Goal: Task Accomplishment & Management: Manage account settings

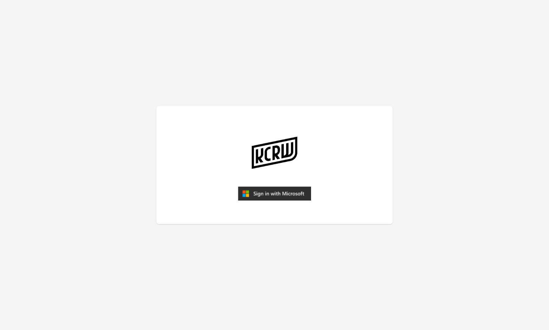
click at [287, 191] on img "submit" at bounding box center [274, 193] width 73 height 14
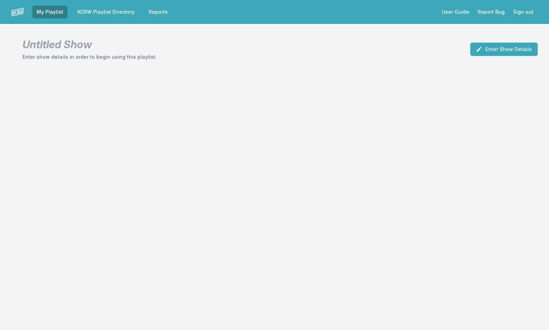
click at [124, 11] on link "KCRW Playlist Directory" at bounding box center [106, 12] width 66 height 13
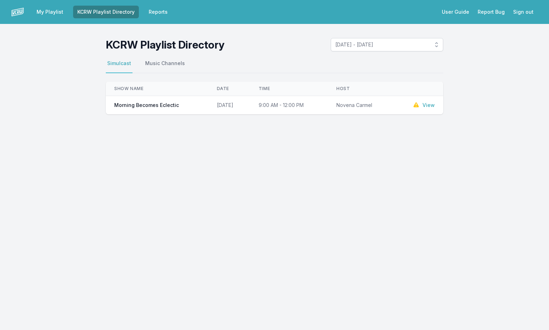
click at [426, 105] on link "View" at bounding box center [429, 105] width 12 height 7
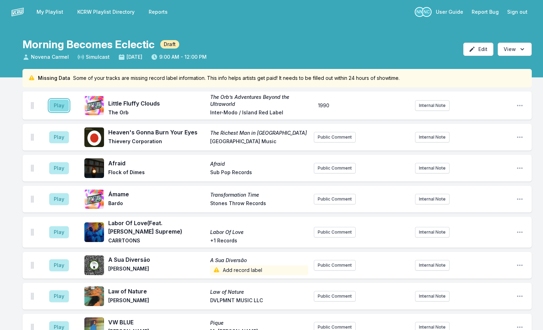
click at [57, 109] on button "Play" at bounding box center [59, 106] width 20 height 12
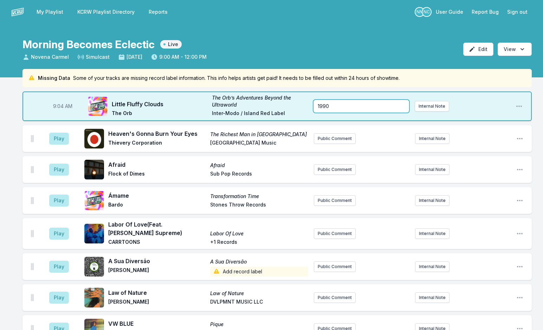
click at [372, 108] on div "1990" at bounding box center [361, 106] width 95 height 13
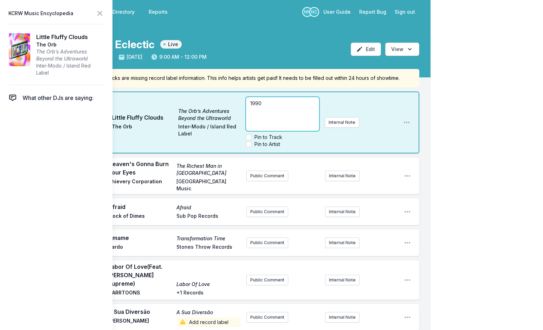
click at [303, 105] on p "1990" at bounding box center [282, 103] width 64 height 7
click at [302, 117] on span "1990 ; The theory that the samples come from a conversation between [PERSON_NAM…" at bounding box center [283, 148] width 66 height 97
click at [279, 126] on span "1990 ; Although there are theories that the samples come from a conversation be…" at bounding box center [282, 103] width 64 height 90
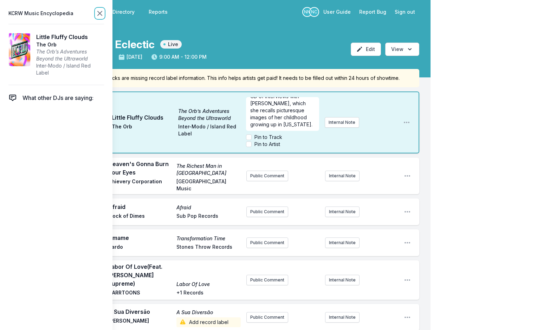
click at [100, 11] on icon at bounding box center [100, 13] width 8 height 8
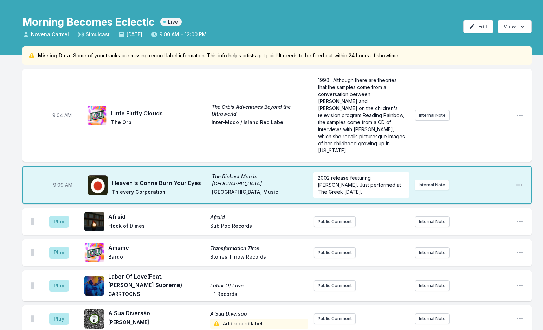
scroll to position [35, 0]
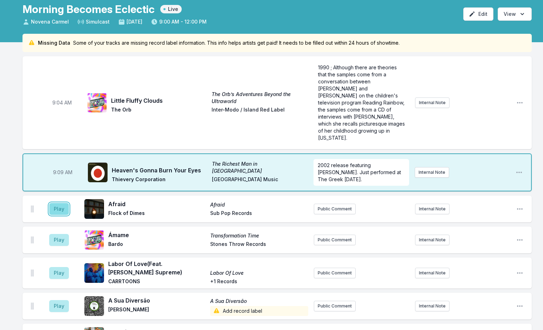
click at [61, 203] on button "Play" at bounding box center [59, 209] width 20 height 12
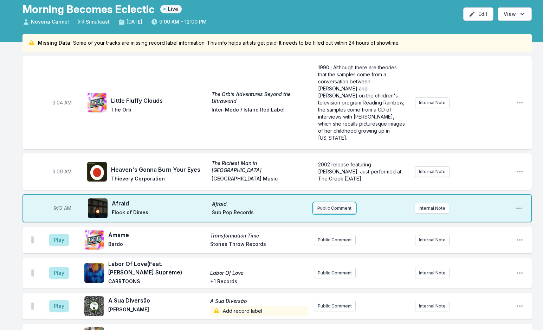
click at [335, 203] on button "Public Comment" at bounding box center [335, 208] width 42 height 11
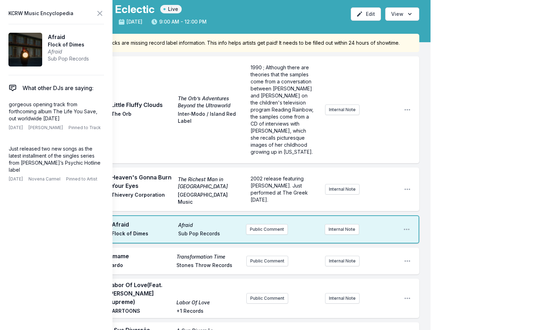
drag, startPoint x: 9, startPoint y: 106, endPoint x: 104, endPoint y: 117, distance: 95.6
click at [104, 117] on aside "KCRW Music Encyclopedia Afraid Flock of Dimes Afraid Sub Pop Records What other…" at bounding box center [56, 165] width 113 height 330
copy p "gorgeous opening track from forthcoming album The Life You Save, out worldwide …"
click at [272, 226] on button "Public Comment" at bounding box center [267, 229] width 42 height 11
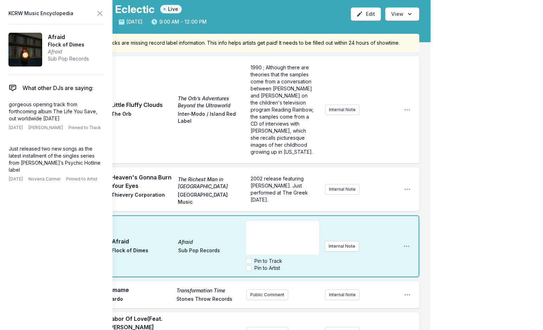
scroll to position [7, 0]
click at [99, 11] on icon at bounding box center [100, 13] width 8 height 8
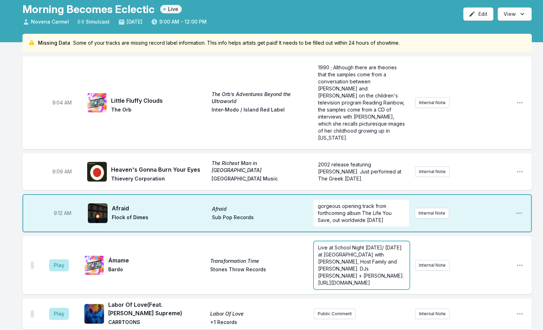
click at [347, 267] on span "Live at School Night [DATE]/ [DATE] at [GEOGRAPHIC_DATA] with [PERSON_NAME], Ho…" at bounding box center [361, 264] width 87 height 41
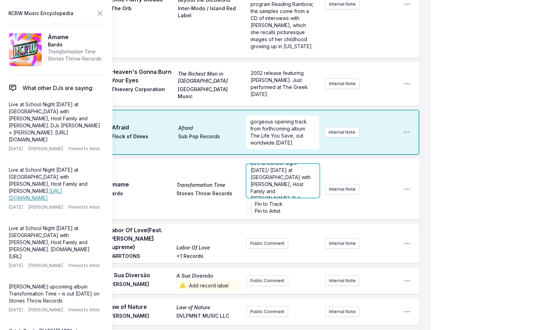
scroll to position [42, 0]
drag, startPoint x: 249, startPoint y: 185, endPoint x: 293, endPoint y: 209, distance: 49.7
click at [293, 209] on form "Live at School Night [DATE]/ [DATE] at [GEOGRAPHIC_DATA] with [PERSON_NAME], Ho…" at bounding box center [282, 189] width 73 height 51
copy span "[URL][DOMAIN_NAME]"
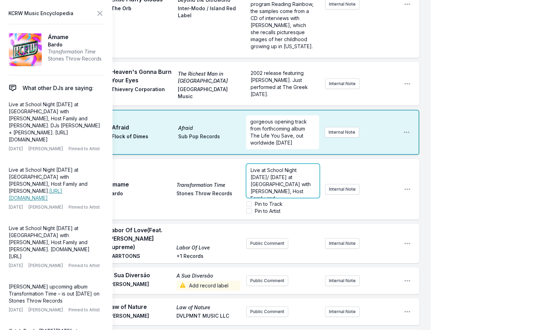
click at [249, 176] on div "Live at School Night [DATE]/ [DATE] at [GEOGRAPHIC_DATA] with [PERSON_NAME], Ho…" at bounding box center [282, 181] width 73 height 34
click at [301, 184] on p "Live at School Night [DATE]/ [DATE] at [GEOGRAPHIC_DATA] with [PERSON_NAME], Ho…" at bounding box center [283, 195] width 65 height 56
click at [250, 179] on div "Live at School Night [DATE]/ [DATE] at [GEOGRAPHIC_DATA] with [PERSON_NAME], Ho…" at bounding box center [282, 181] width 73 height 34
drag, startPoint x: 264, startPoint y: 188, endPoint x: 249, endPoint y: 198, distance: 17.7
click at [249, 198] on div "Live at School Night [DATE]/ [DATE] at [GEOGRAPHIC_DATA] - [URL][DOMAIN_NAME] w…" at bounding box center [282, 181] width 73 height 34
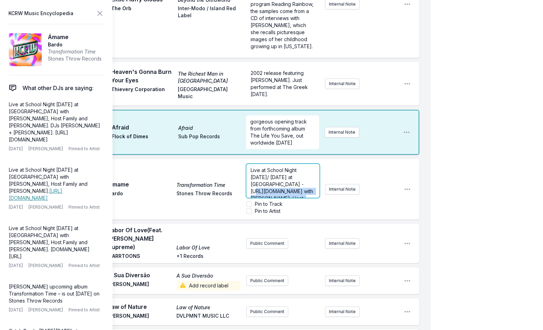
copy span "[URL][DOMAIN_NAME]"
drag, startPoint x: 250, startPoint y: 185, endPoint x: 283, endPoint y: 210, distance: 40.7
click at [283, 210] on form "Live at School Night [DATE]/ [DATE] at Zebulon -FREE with [PERSON_NAME], Host F…" at bounding box center [282, 189] width 73 height 51
copy span "[URL][DOMAIN_NAME]"
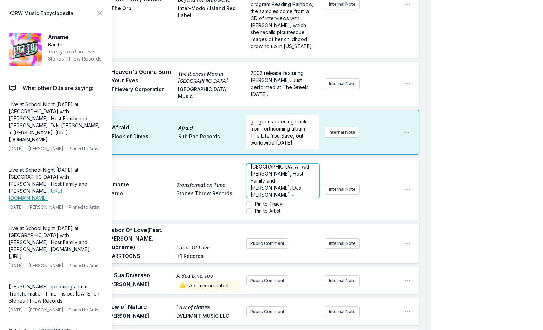
scroll to position [42, 0]
drag, startPoint x: 273, startPoint y: 200, endPoint x: 246, endPoint y: 190, distance: 28.6
click at [246, 190] on div "Live at School Night [DATE]/ [DATE] at [GEOGRAPHIC_DATA] with [PERSON_NAME], Ho…" at bounding box center [282, 181] width 73 height 34
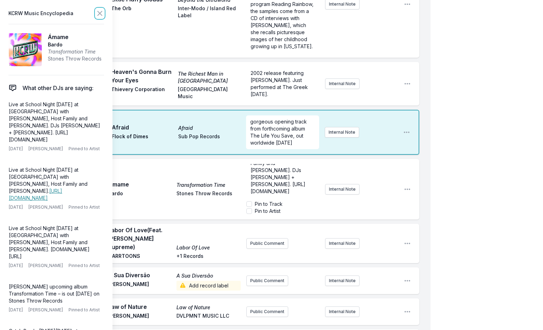
click at [100, 9] on button at bounding box center [100, 13] width 8 height 10
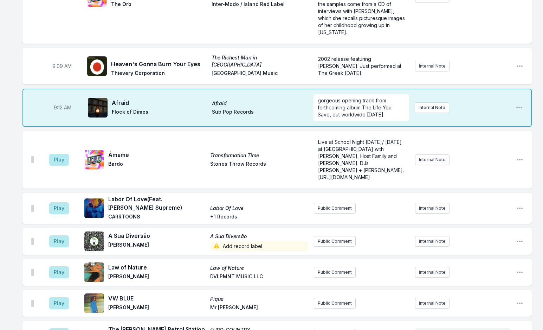
scroll to position [0, 0]
click at [57, 162] on button "Play" at bounding box center [59, 160] width 20 height 12
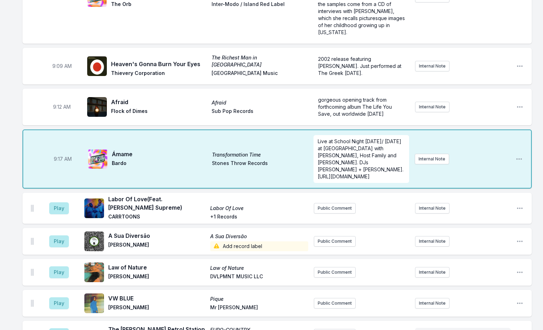
click at [62, 161] on span "9:17 AM" at bounding box center [63, 158] width 18 height 7
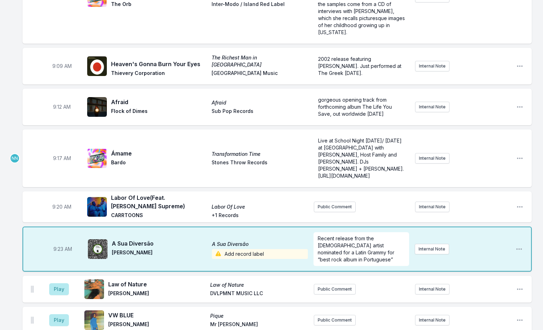
scroll to position [176, 0]
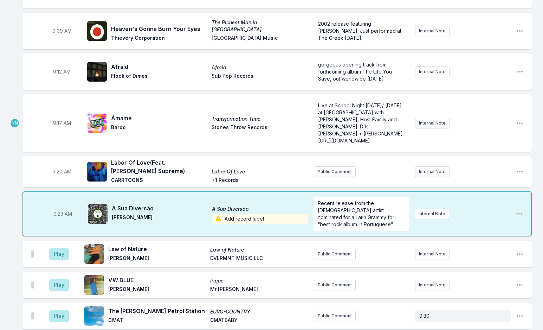
click at [249, 220] on span "Add record label" at bounding box center [260, 219] width 96 height 10
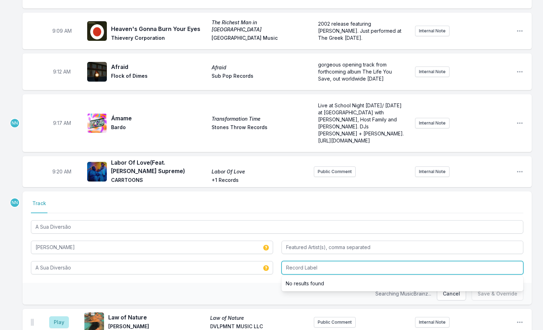
click at [304, 274] on input "Record Label" at bounding box center [403, 267] width 242 height 13
type input "Psychic Hotline"
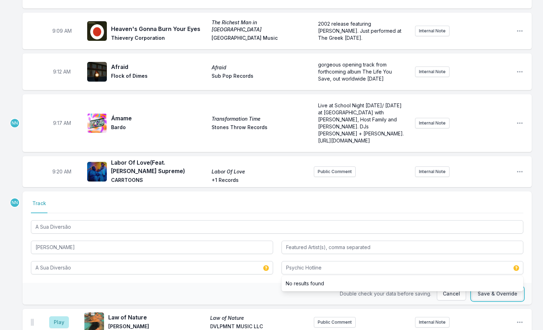
click at [502, 300] on button "Save & Override" at bounding box center [498, 293] width 52 height 13
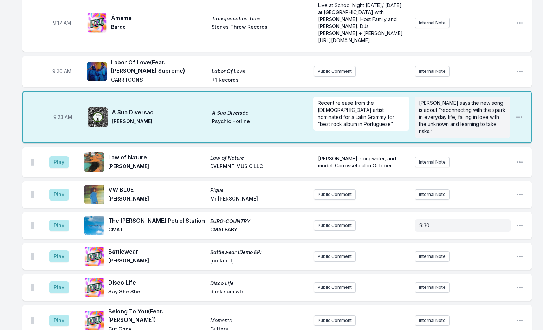
scroll to position [281, 0]
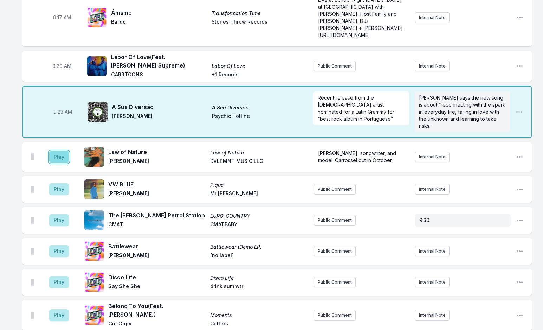
click at [58, 158] on button "Play" at bounding box center [59, 157] width 20 height 12
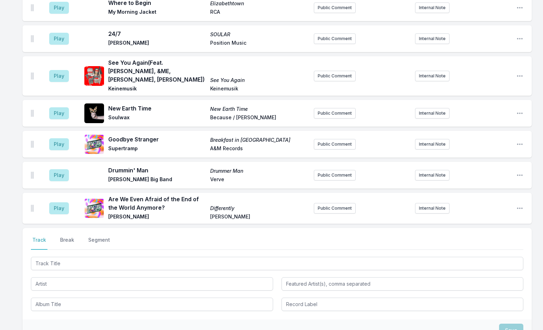
scroll to position [2196, 0]
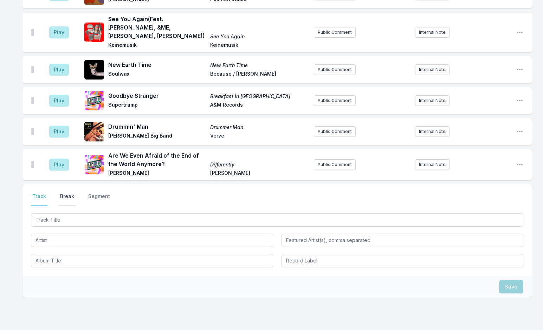
click at [67, 193] on button "Break" at bounding box center [67, 199] width 17 height 13
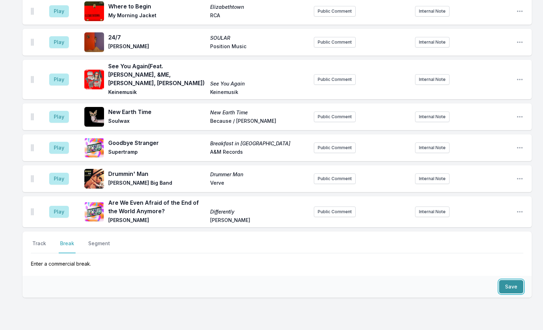
click at [502, 280] on button "Save" at bounding box center [511, 286] width 24 height 13
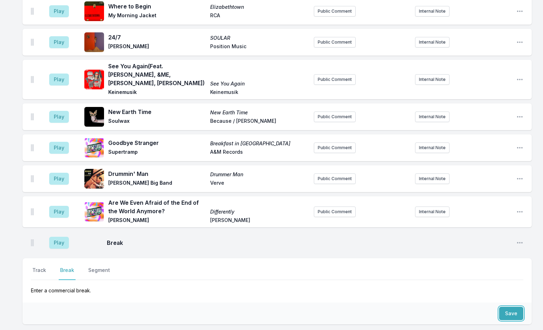
scroll to position [2175, 0]
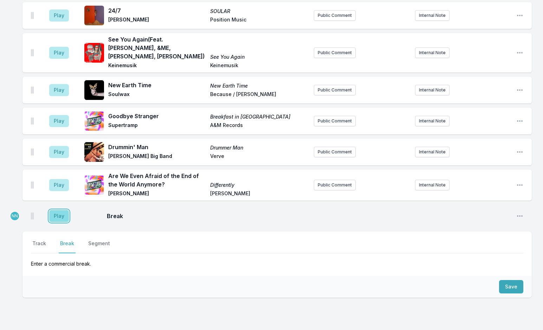
click at [55, 210] on button "Play" at bounding box center [59, 216] width 20 height 12
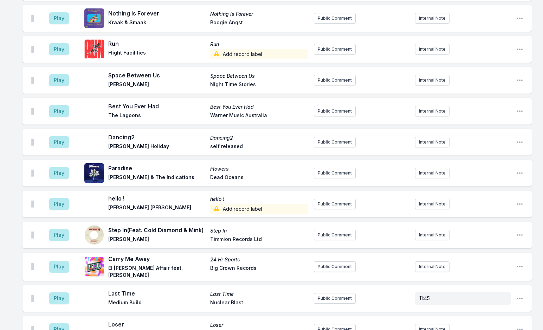
scroll to position [1191, 0]
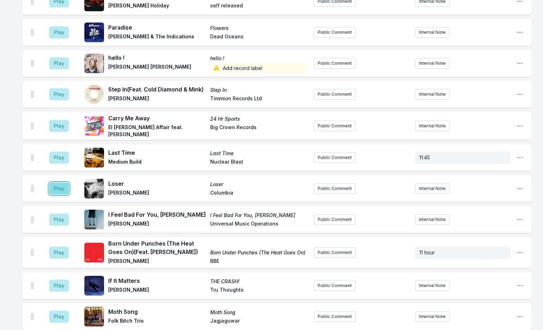
click at [59, 185] on button "Play" at bounding box center [59, 189] width 20 height 12
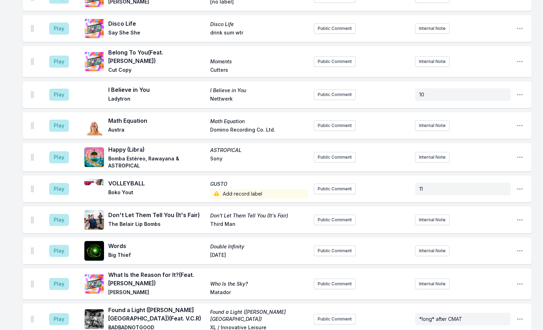
scroll to position [593, 0]
click at [60, 183] on button "Play" at bounding box center [59, 189] width 20 height 12
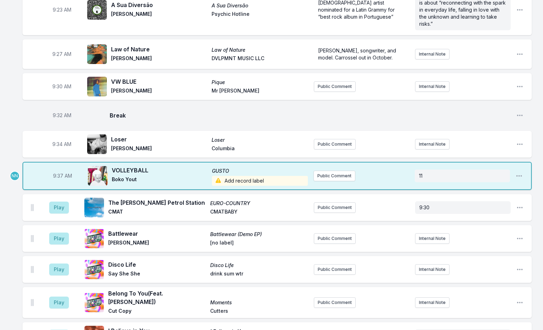
scroll to position [382, 0]
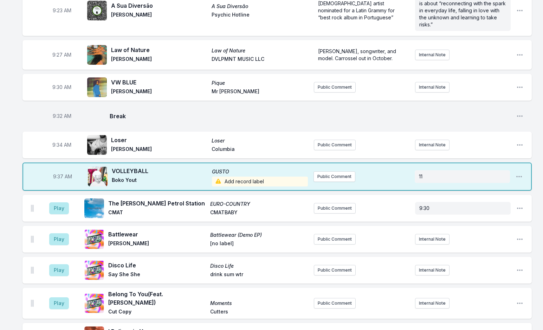
click at [241, 180] on span "Add record label" at bounding box center [260, 182] width 96 height 10
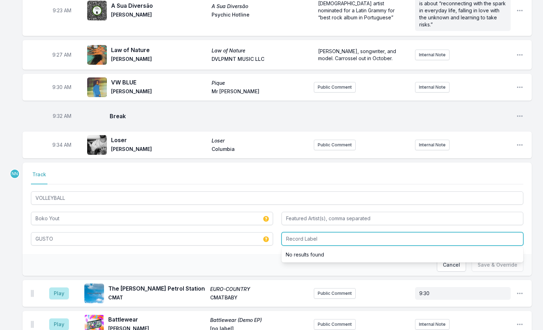
click at [296, 240] on input "Record Label" at bounding box center [403, 238] width 242 height 13
type input "Hoopdiggas Recordings"
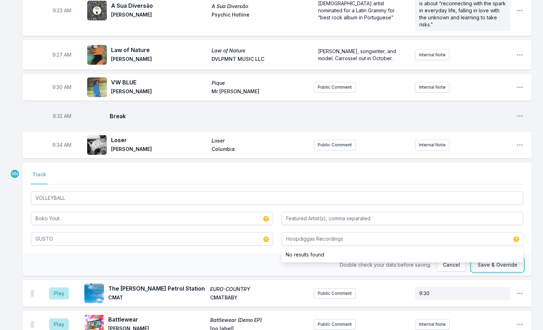
click at [495, 269] on button "Save & Override" at bounding box center [498, 264] width 52 height 13
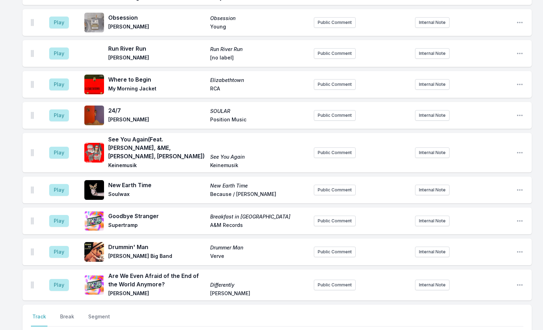
scroll to position [2105, 0]
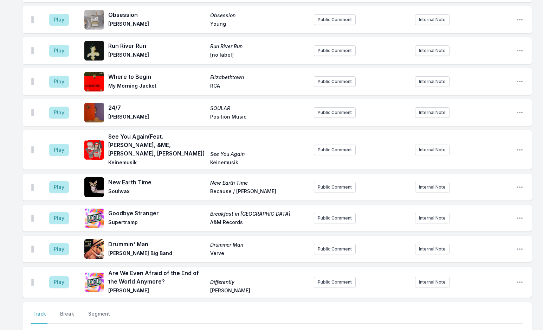
type input "I Saw"
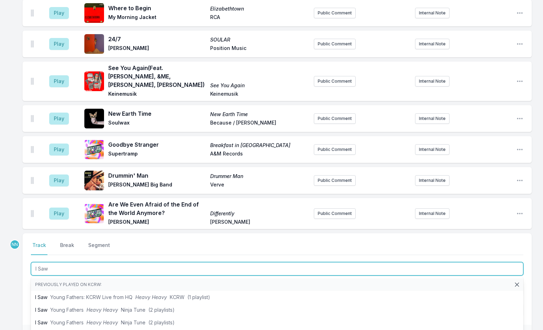
scroll to position [2175, 0]
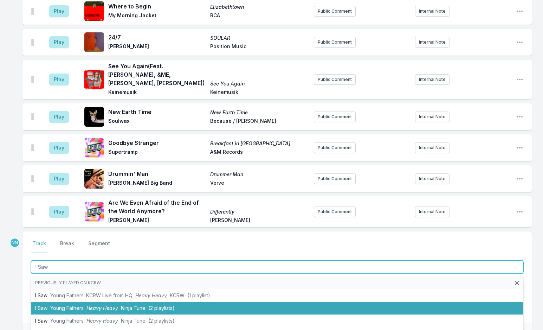
click at [112, 305] on span "Heavy Heavy" at bounding box center [103, 308] width 32 height 6
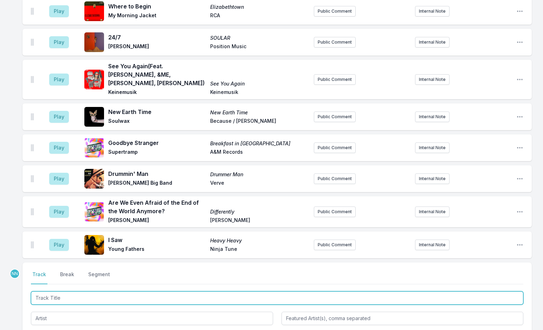
scroll to position [2206, 0]
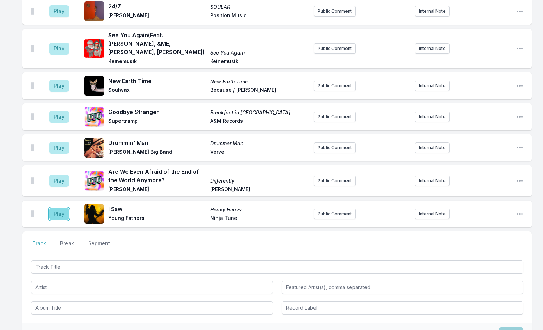
click at [58, 208] on button "Play" at bounding box center [59, 214] width 20 height 12
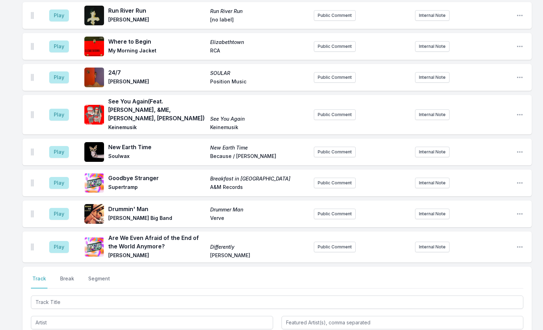
scroll to position [2253, 0]
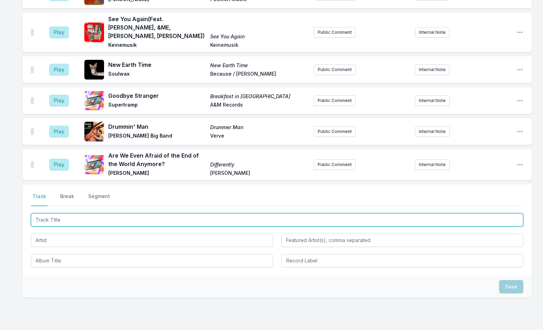
click at [76, 213] on input "Track Title" at bounding box center [277, 219] width 493 height 13
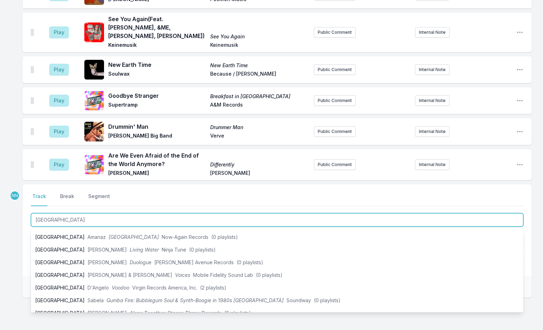
scroll to position [184, 0]
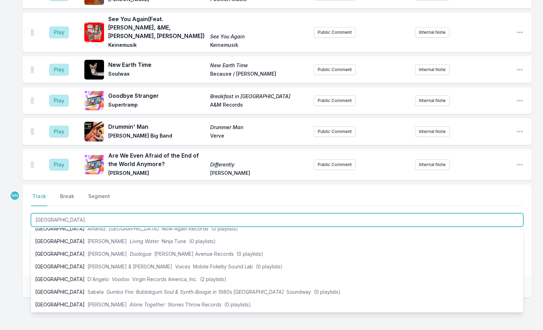
type input "[GEOGRAPHIC_DATA]"
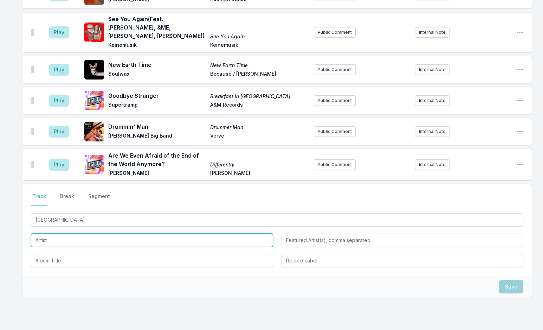
click at [51, 233] on input "Artist" at bounding box center [152, 239] width 242 height 13
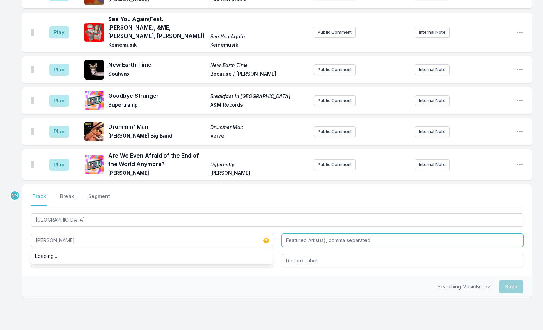
type input "[PERSON_NAME]"
type input "[PERSON_NAME] League"
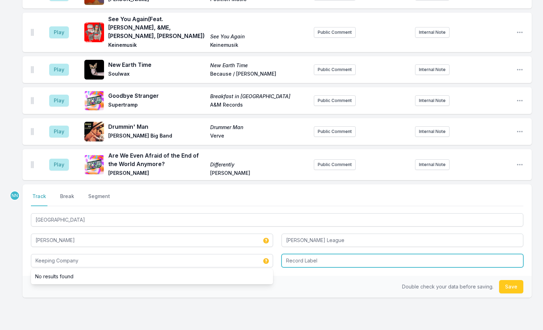
type input "Keeping Company"
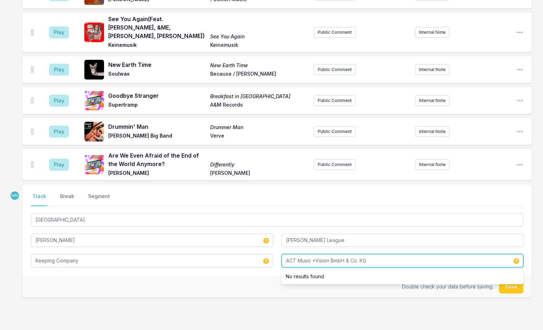
type input "ACT Music +Vision BmbH & Co. KG"
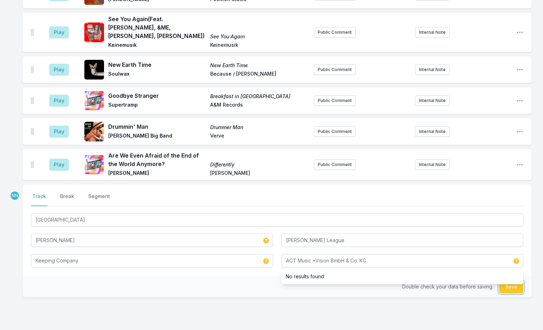
click at [513, 280] on button "Save" at bounding box center [511, 286] width 24 height 13
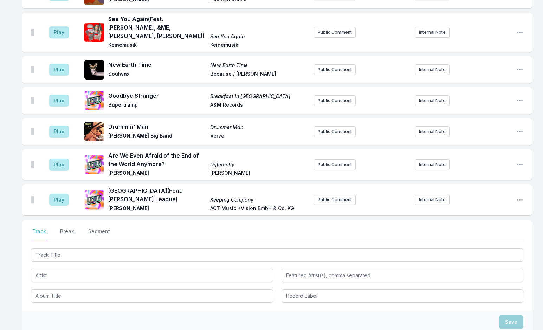
scroll to position [2284, 0]
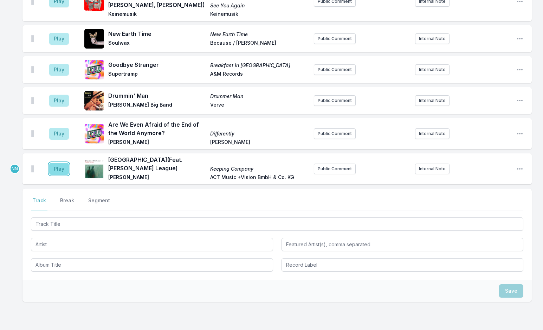
click at [62, 163] on button "Play" at bounding box center [59, 169] width 20 height 12
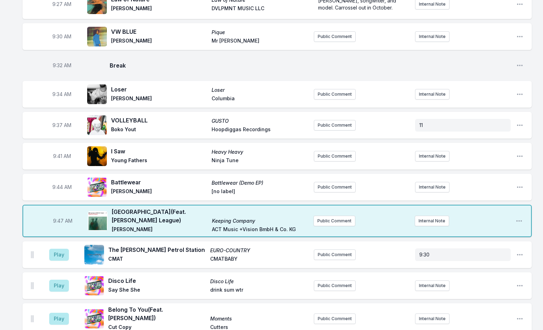
scroll to position [491, 0]
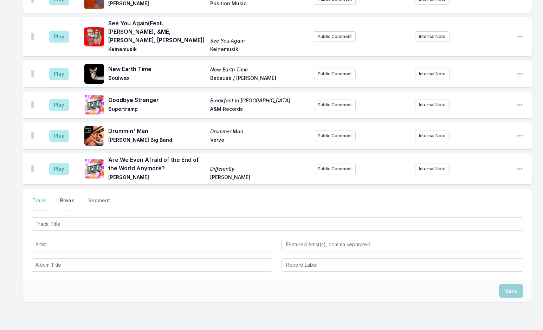
click at [69, 197] on button "Break" at bounding box center [67, 203] width 17 height 13
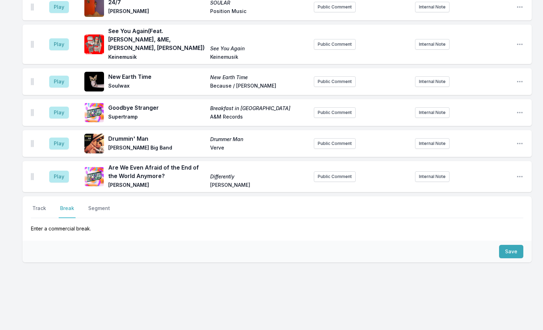
scroll to position [2237, 0]
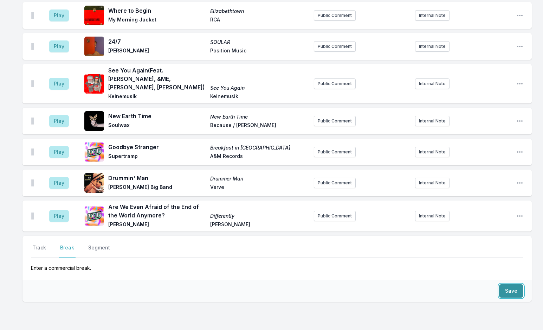
click at [509, 284] on button "Save" at bounding box center [511, 290] width 24 height 13
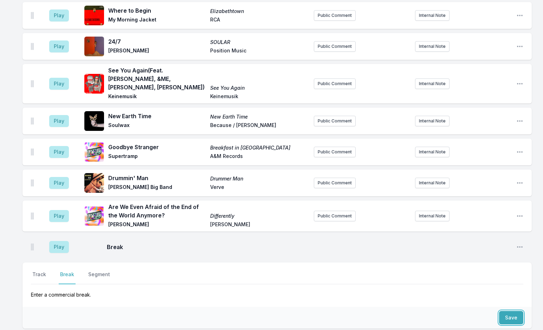
scroll to position [2264, 0]
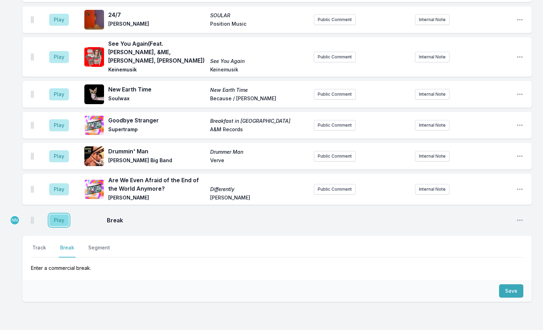
click at [57, 214] on button "Play" at bounding box center [59, 220] width 20 height 12
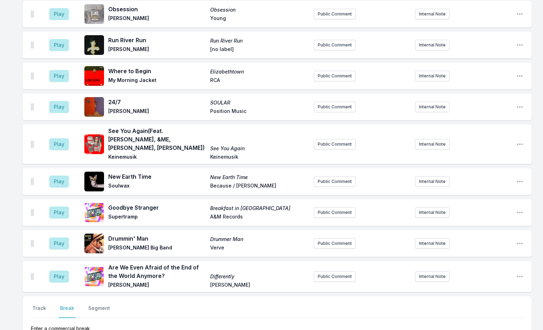
scroll to position [2229, 0]
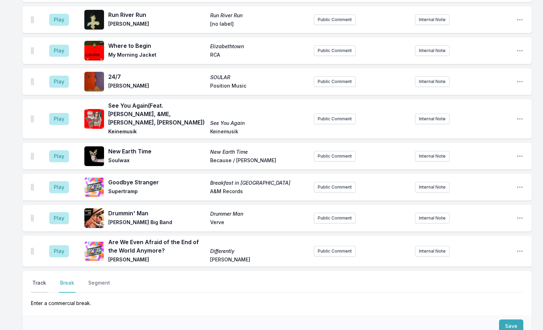
click at [40, 279] on button "Track" at bounding box center [39, 285] width 17 height 13
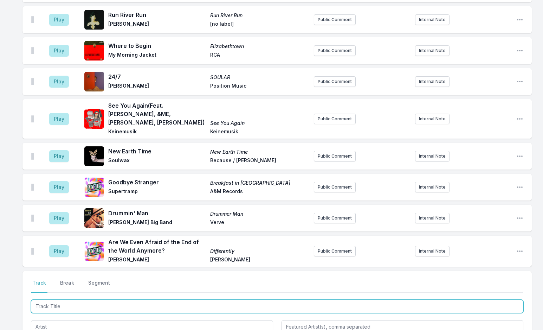
click at [61, 300] on input "Track Title" at bounding box center [277, 306] width 493 height 13
type input "Step in"
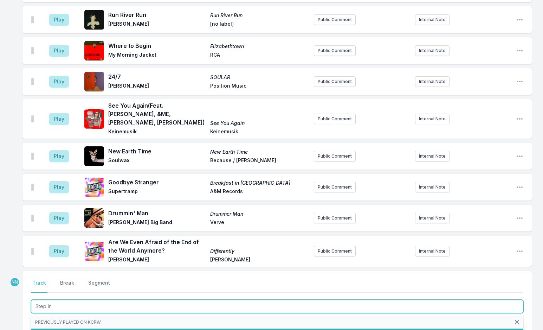
click at [103, 328] on li "Step In (Feat. Cold Diamond & Mink) [PERSON_NAME] Step In Timmion Records Ltd (…" at bounding box center [277, 334] width 493 height 13
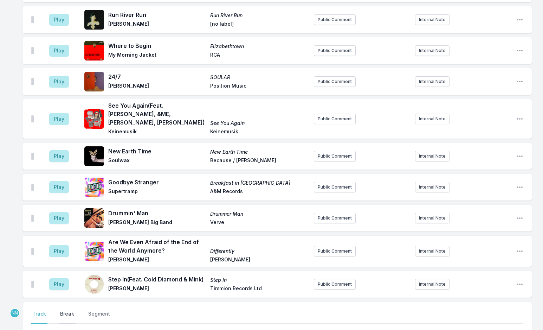
scroll to position [2260, 0]
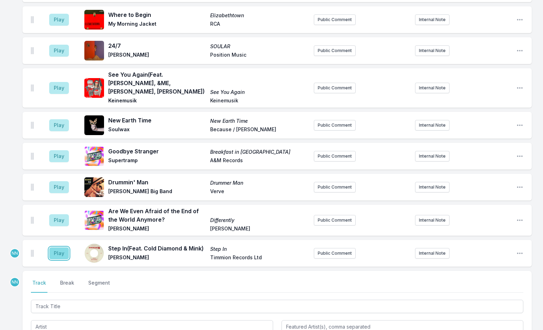
click at [57, 247] on button "Play" at bounding box center [59, 253] width 20 height 12
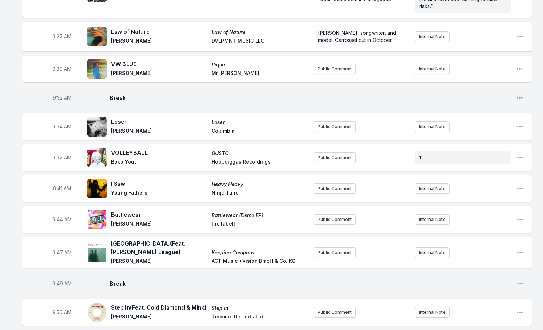
scroll to position [541, 0]
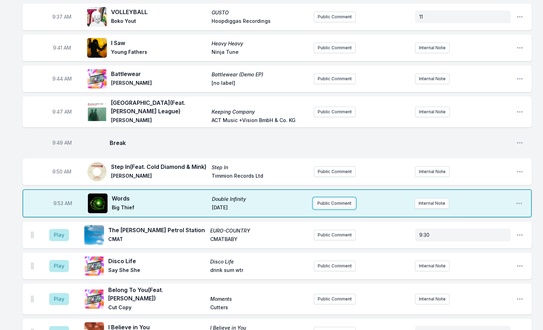
click at [324, 202] on button "Public Comment" at bounding box center [335, 203] width 42 height 11
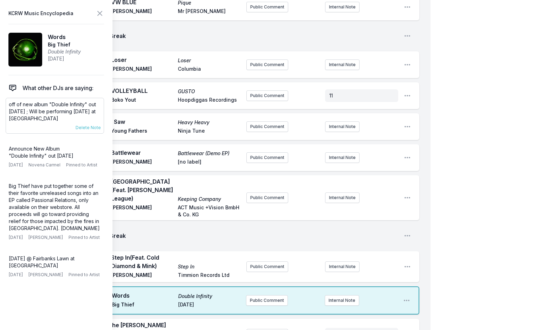
drag, startPoint x: 9, startPoint y: 105, endPoint x: 83, endPoint y: 116, distance: 74.6
click at [83, 116] on p "off of new album "Double Infinity" out [DATE] ; Will be performing [DATE] at [G…" at bounding box center [55, 111] width 92 height 21
click at [99, 13] on icon at bounding box center [100, 13] width 4 height 4
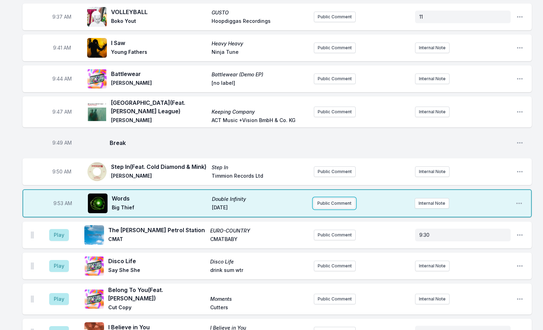
click at [340, 198] on button "Public Comment" at bounding box center [335, 203] width 42 height 11
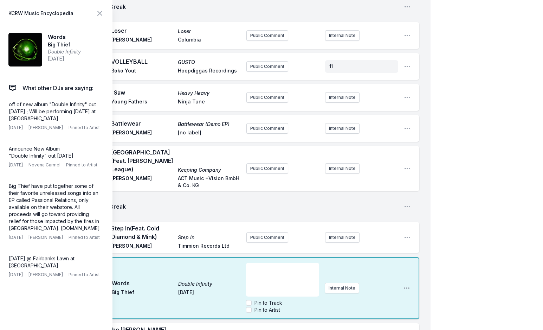
scroll to position [611, 0]
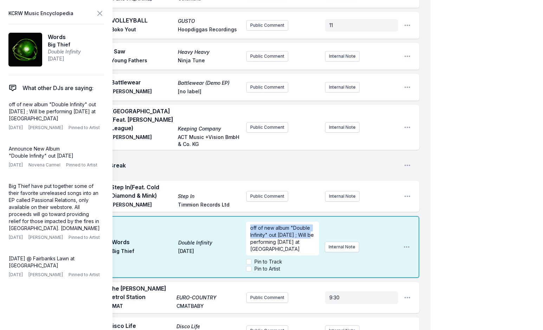
drag, startPoint x: 314, startPoint y: 219, endPoint x: 231, endPoint y: 203, distance: 85.2
click at [231, 216] on div "9:53 AM Words Double Infinity Big Thief [DATE] off of new album "Double Infinit…" at bounding box center [221, 247] width 397 height 62
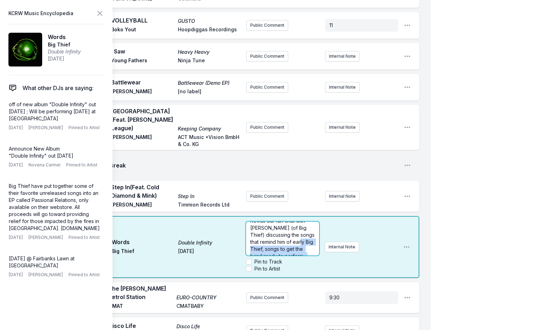
scroll to position [56, 0]
drag, startPoint x: 265, startPoint y: 235, endPoint x: 276, endPoint y: 235, distance: 10.9
click at [279, 238] on form "Will be performing [DATE] at [GEOGRAPHIC_DATA]. Revisit our fun chat with [PERS…" at bounding box center [282, 247] width 73 height 51
click at [297, 231] on p "Will be performing [DATE] at [GEOGRAPHIC_DATA]. Revisit our fun chat with [PERS…" at bounding box center [282, 238] width 64 height 42
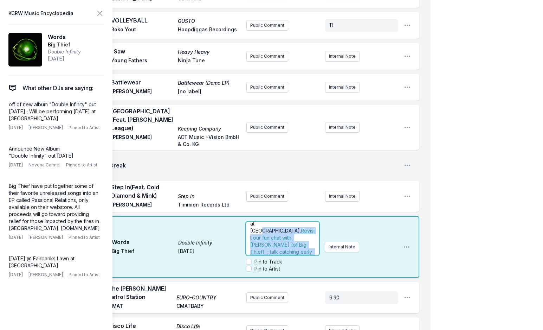
scroll to position [7, 0]
drag, startPoint x: 308, startPoint y: 233, endPoint x: 270, endPoint y: 230, distance: 38.8
click at [270, 231] on span "Revisit our fun chat with [PERSON_NAME] (of Big Thief) ; talk catching early mo…" at bounding box center [282, 265] width 64 height 69
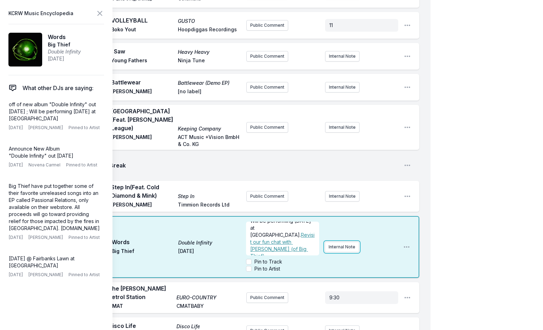
click at [340, 231] on div "Will be performing [DATE] at [GEOGRAPHIC_DATA]. Revisit our fun chat with [PERS…" at bounding box center [322, 247] width 152 height 56
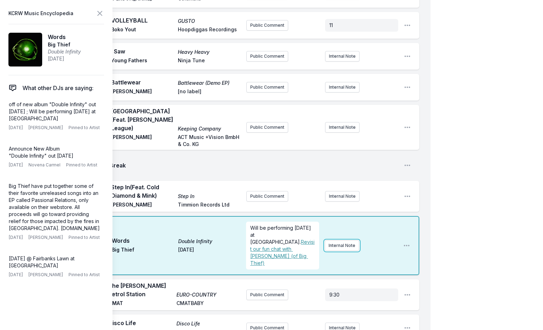
scroll to position [0, 0]
click at [341, 240] on button "Internal Note" at bounding box center [342, 245] width 34 height 11
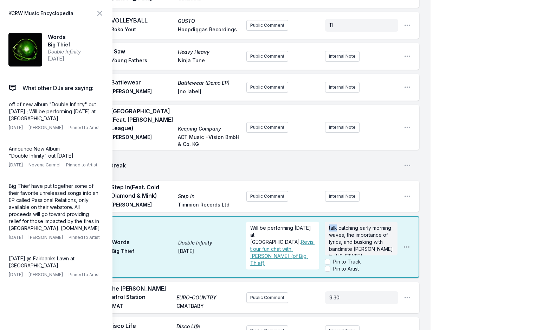
drag, startPoint x: 336, startPoint y: 210, endPoint x: 272, endPoint y: 210, distance: 64.0
click at [272, 219] on div "Will be performing [DATE] at [GEOGRAPHIC_DATA]. Revisit our fun chat with [PERS…" at bounding box center [322, 247] width 152 height 56
click at [102, 13] on icon at bounding box center [100, 13] width 8 height 8
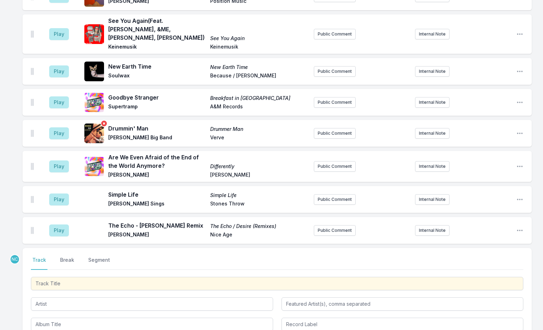
scroll to position [2369, 0]
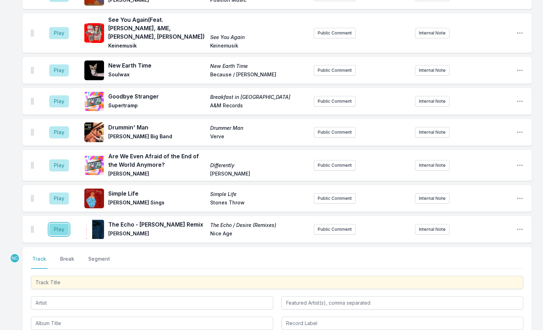
click at [59, 223] on button "Play" at bounding box center [59, 229] width 20 height 12
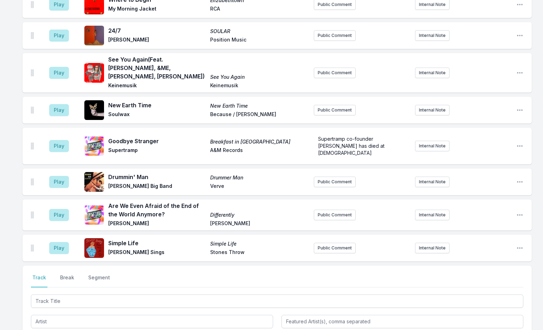
scroll to position [2431, 0]
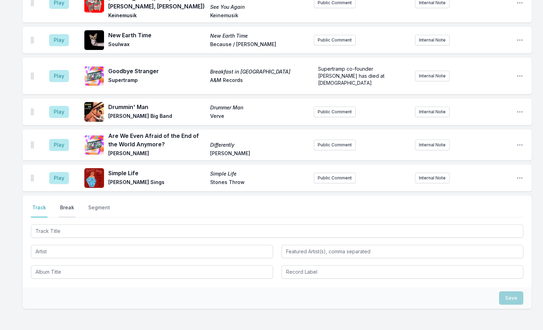
click at [63, 204] on button "Break" at bounding box center [67, 210] width 17 height 13
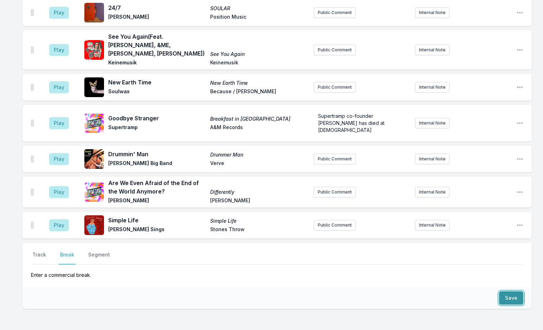
click at [507, 291] on button "Save" at bounding box center [511, 297] width 24 height 13
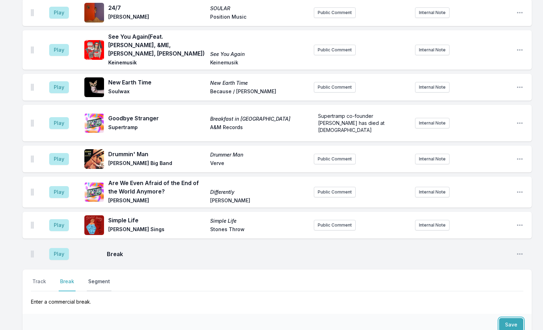
scroll to position [2410, 0]
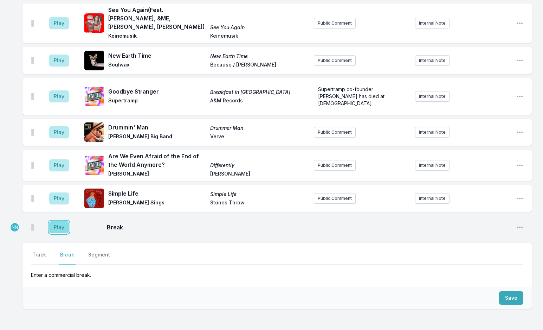
click at [52, 221] on button "Play" at bounding box center [59, 227] width 20 height 12
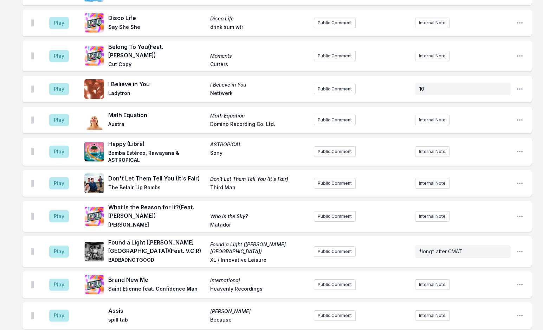
scroll to position [853, 0]
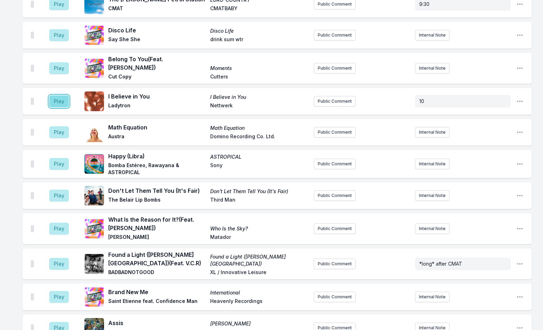
click at [57, 95] on button "Play" at bounding box center [59, 101] width 20 height 12
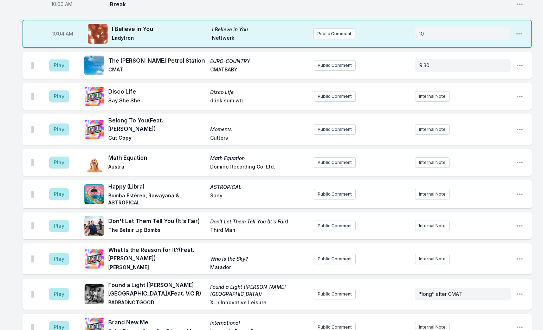
scroll to position [783, 0]
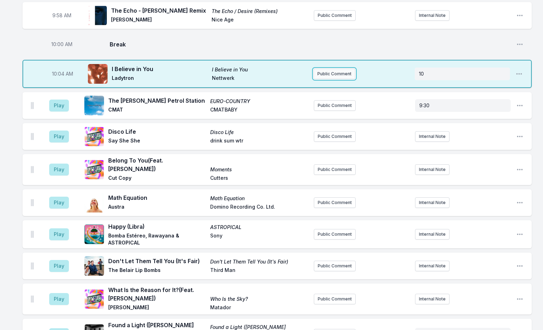
click at [315, 74] on button "Public Comment" at bounding box center [335, 74] width 42 height 11
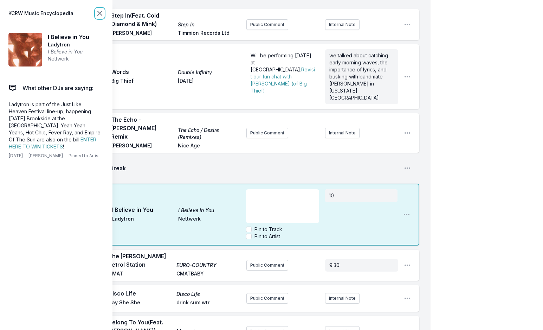
click at [100, 13] on icon at bounding box center [100, 13] width 4 height 4
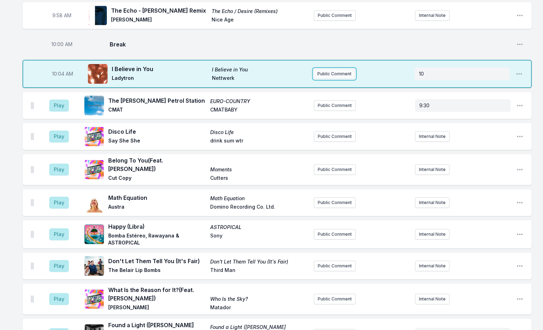
click at [333, 73] on button "Public Comment" at bounding box center [335, 74] width 42 height 11
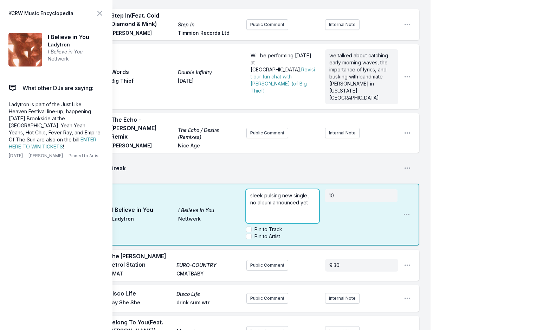
click at [281, 192] on span "sleek pulsing new single ; no album announced yet" at bounding box center [280, 198] width 61 height 13
click at [290, 192] on span "sleek pulsing new single ; no album announced yet" at bounding box center [280, 198] width 61 height 13
click at [290, 192] on span "sleek pulsing new electro-pop / house gem ; no album announced yet" at bounding box center [281, 202] width 62 height 20
click at [104, 14] on aside "KCRW Music Encyclopedia I Believe in You Ladytron I Believe in You Nettwerk Wha…" at bounding box center [56, 165] width 113 height 330
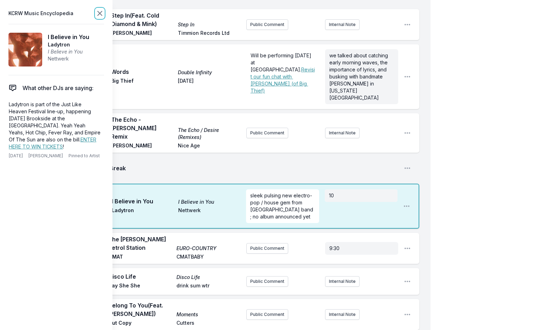
click at [98, 14] on icon at bounding box center [100, 13] width 4 height 4
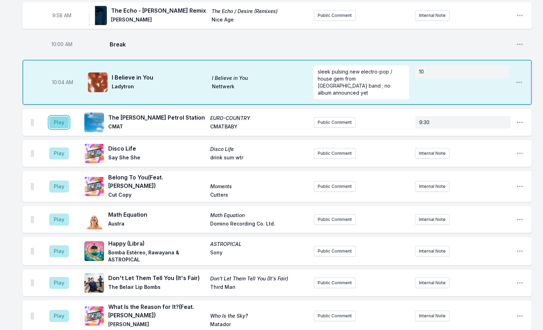
click at [60, 116] on button "Play" at bounding box center [59, 122] width 20 height 12
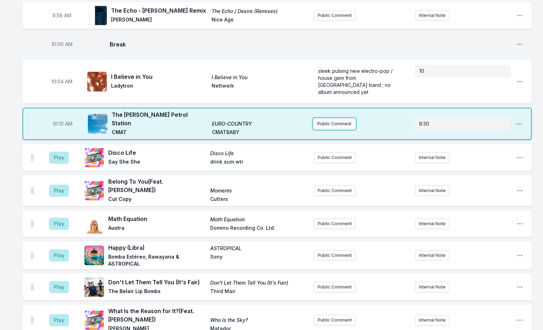
click at [334, 119] on button "Public Comment" at bounding box center [335, 124] width 42 height 11
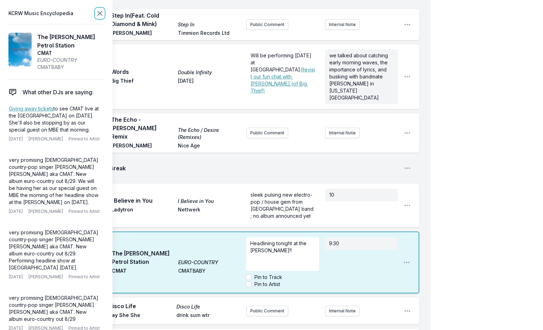
click at [98, 15] on icon at bounding box center [100, 13] width 4 height 4
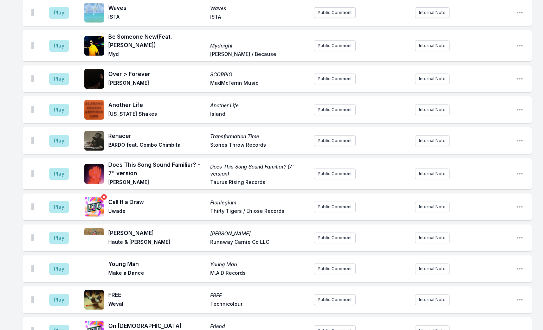
scroll to position [1767, 0]
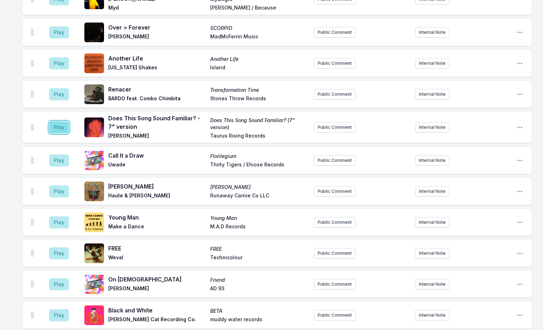
click at [63, 121] on button "Play" at bounding box center [59, 127] width 20 height 12
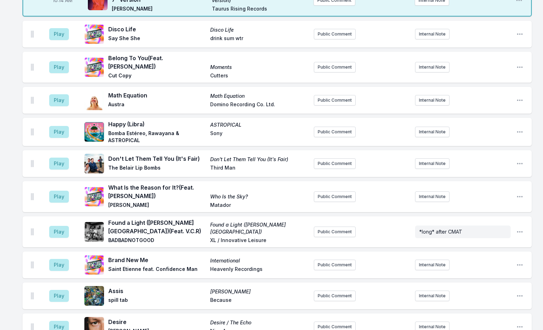
scroll to position [853, 0]
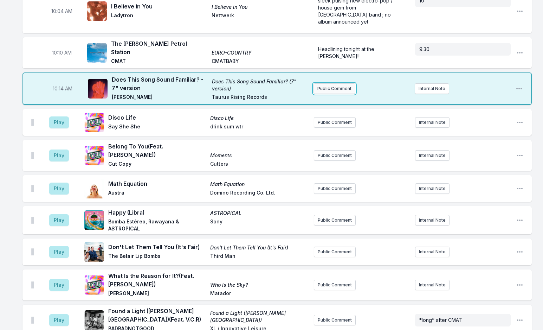
click at [345, 83] on button "Public Comment" at bounding box center [335, 88] width 42 height 11
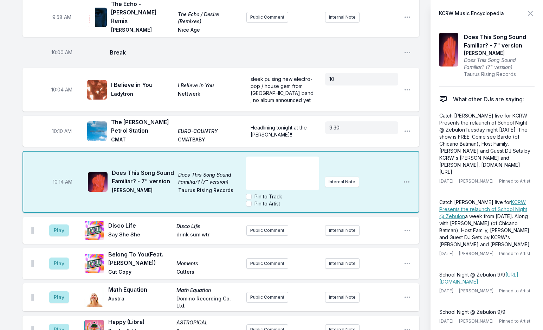
scroll to position [923, 0]
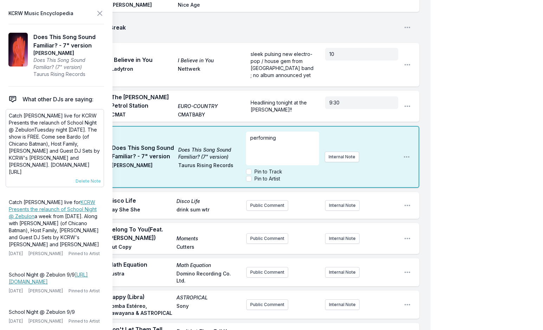
click at [14, 120] on p "Catch [PERSON_NAME] live for KCRW Presents the relaunch of School Night @ Zebul…" at bounding box center [55, 143] width 92 height 63
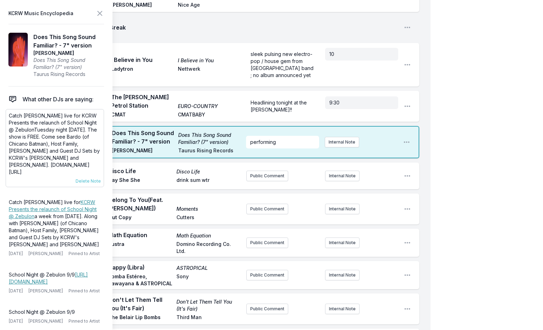
click at [14, 120] on p "Catch [PERSON_NAME] live for KCRW Presents the relaunch of School Night @ Zebul…" at bounding box center [55, 143] width 92 height 63
drag, startPoint x: 8, startPoint y: 116, endPoint x: 70, endPoint y: 164, distance: 78.2
click at [70, 164] on div "Catch [PERSON_NAME] live for KCRW Presents the relaunch of School Night @ Zebul…" at bounding box center [55, 148] width 98 height 78
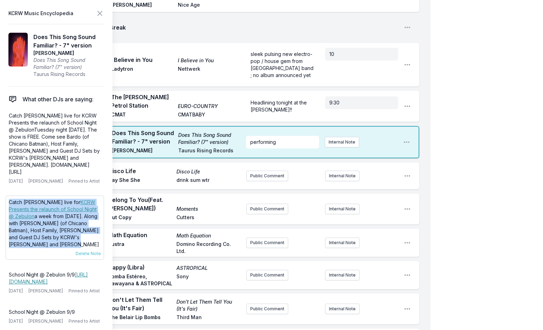
drag, startPoint x: 9, startPoint y: 194, endPoint x: 57, endPoint y: 240, distance: 65.7
click at [57, 240] on p "Catch [PERSON_NAME] live for KCRW Presents the relaunch of School Night @ Zebul…" at bounding box center [55, 223] width 92 height 49
copy p "Catch [PERSON_NAME] live for KCRW Presents the relaunch of School Night @ Zebul…"
click at [275, 136] on div "performing" at bounding box center [282, 142] width 73 height 13
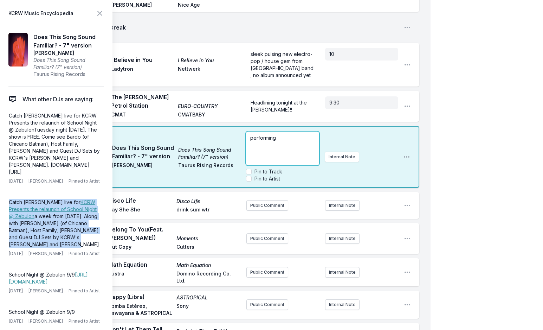
click at [275, 132] on div "performing" at bounding box center [282, 149] width 73 height 34
click at [283, 134] on p "performing" at bounding box center [282, 137] width 64 height 7
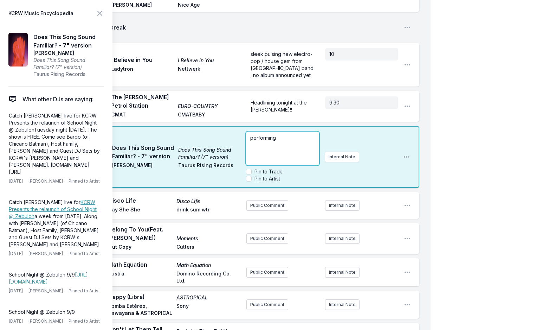
drag, startPoint x: 283, startPoint y: 107, endPoint x: 177, endPoint y: 103, distance: 105.9
click at [177, 126] on div "10:14 AM Does This Song Sound Familiar? - 7" version Does This Song Sound Famil…" at bounding box center [221, 157] width 397 height 62
drag, startPoint x: 277, startPoint y: 127, endPoint x: 298, endPoint y: 120, distance: 22.5
click at [298, 135] on span "Catch [PERSON_NAME] live for KCRW Presents the relaunch of School Night @ Zebul…" at bounding box center [282, 173] width 65 height 76
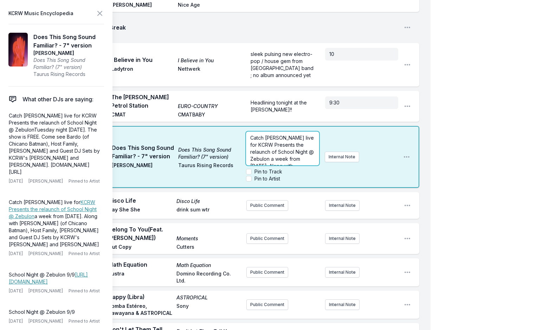
click at [296, 135] on span "Catch [PERSON_NAME] live for KCRW Presents the relaunch of School Night @ Zebul…" at bounding box center [282, 173] width 65 height 76
drag, startPoint x: 306, startPoint y: 126, endPoint x: 287, endPoint y: 100, distance: 32.9
click at [287, 132] on div "Catch [PERSON_NAME] live for KCRW Presents the relaunch of School Night @ Zebul…" at bounding box center [282, 149] width 73 height 34
click at [301, 135] on span "Catch [PERSON_NAME] live for KCRW Presents the relaunch of School Night @ Zebul…" at bounding box center [282, 173] width 65 height 76
click at [304, 135] on span "Catch [PERSON_NAME] live for KCRW Presents the relaunch of School Night @ Zebul…" at bounding box center [282, 173] width 65 height 76
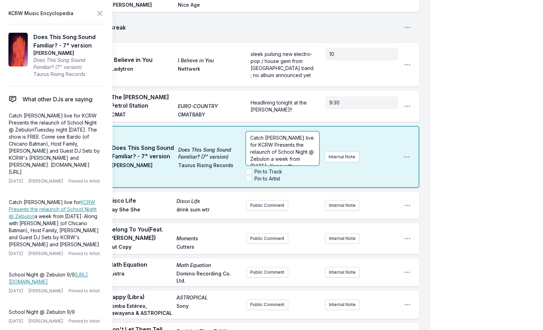
click at [306, 135] on span "Catch [PERSON_NAME] live for KCRW Presents the relaunch of School Night @ Zebul…" at bounding box center [282, 173] width 65 height 76
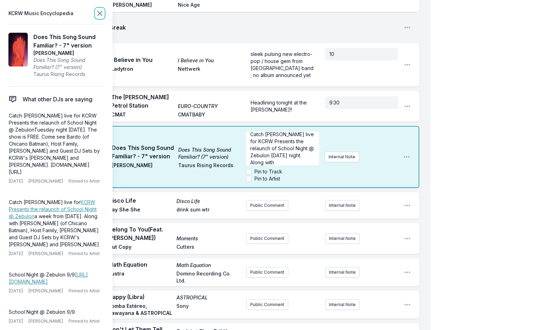
click at [102, 13] on icon at bounding box center [100, 13] width 8 height 8
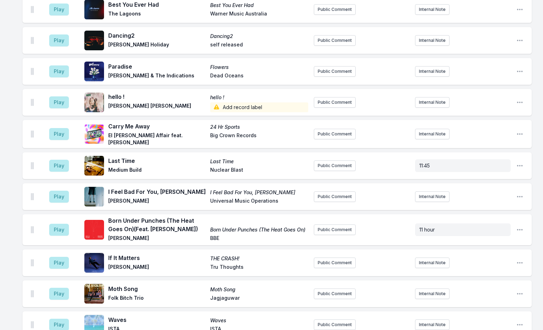
scroll to position [1556, 0]
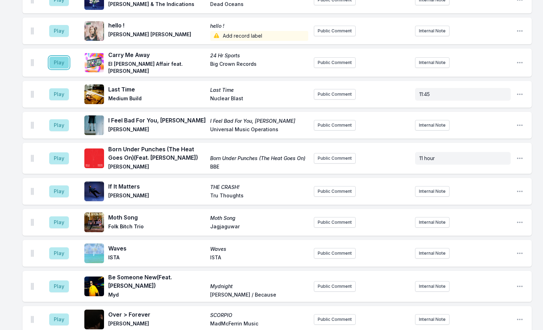
click at [57, 57] on button "Play" at bounding box center [59, 63] width 20 height 12
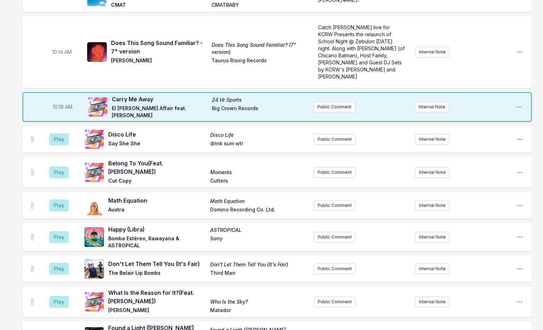
scroll to position [853, 0]
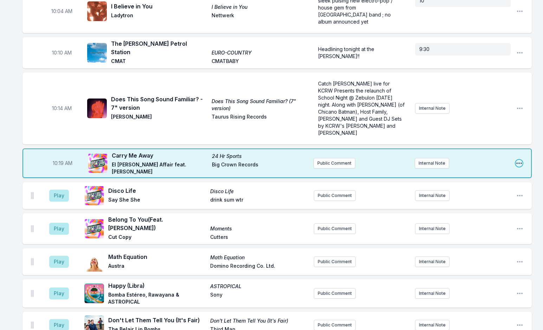
click at [517, 162] on icon "Open playlist item options" at bounding box center [520, 162] width 6 height 1
click at [454, 184] on button "Edit Track Details" at bounding box center [483, 190] width 79 height 13
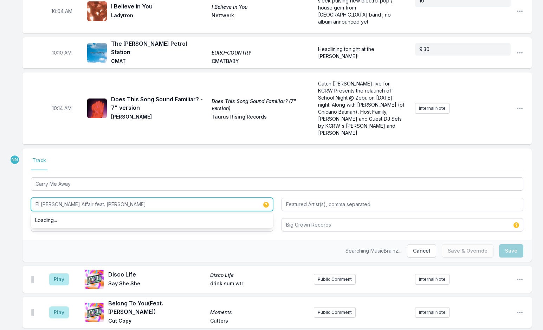
drag, startPoint x: 84, startPoint y: 184, endPoint x: 149, endPoint y: 184, distance: 65.1
click at [149, 198] on input "El [PERSON_NAME] Affair feat. [PERSON_NAME]" at bounding box center [152, 204] width 242 height 13
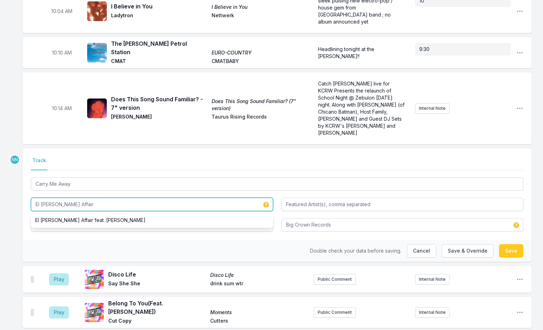
type input "El [PERSON_NAME] Affair"
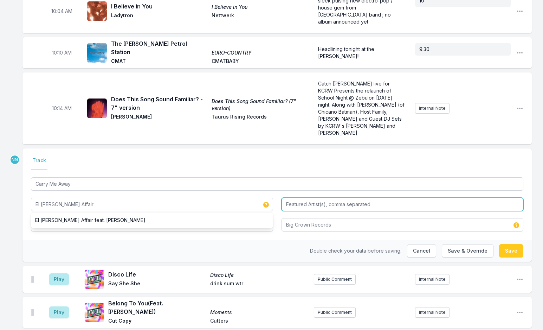
click at [335, 198] on input "Featured Artist(s), comma separated" at bounding box center [403, 204] width 242 height 13
paste input "[PERSON_NAME]"
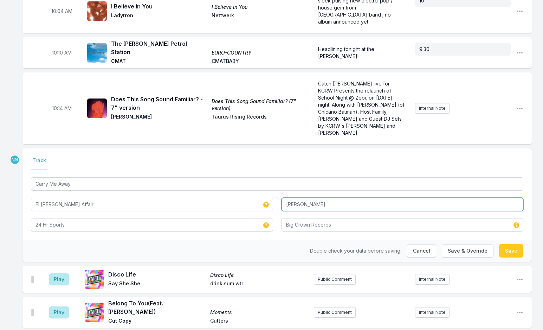
type input "[PERSON_NAME]"
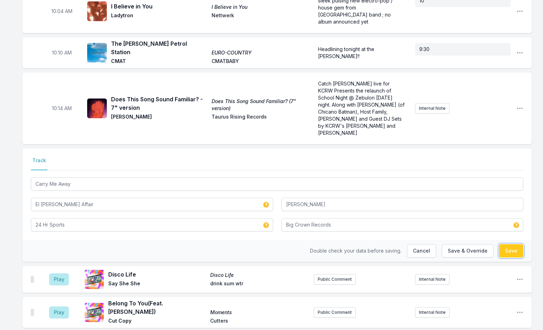
click at [516, 244] on button "Save" at bounding box center [511, 250] width 24 height 13
type input "El [PERSON_NAME] Affair feat. [PERSON_NAME]"
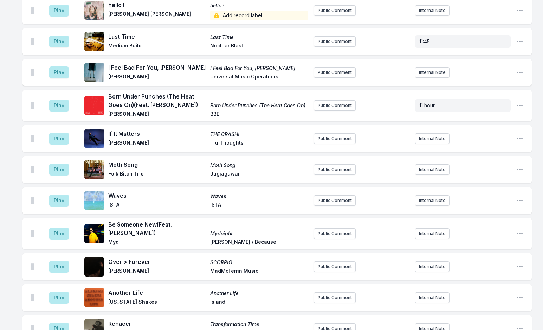
scroll to position [1697, 0]
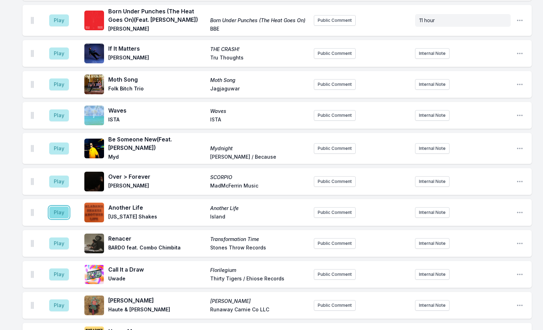
click at [59, 206] on button "Play" at bounding box center [59, 212] width 20 height 12
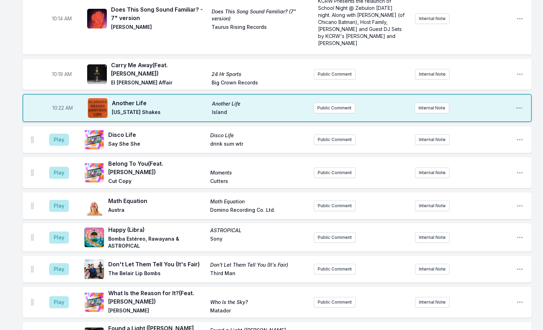
scroll to position [818, 0]
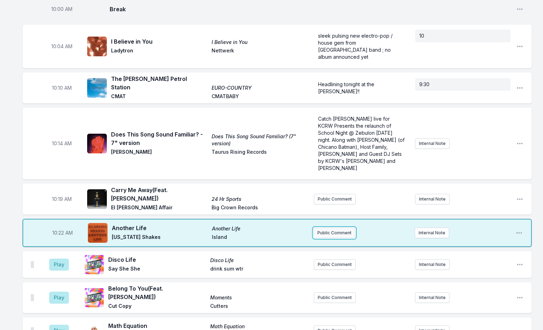
click at [334, 228] on button "Public Comment" at bounding box center [335, 233] width 42 height 11
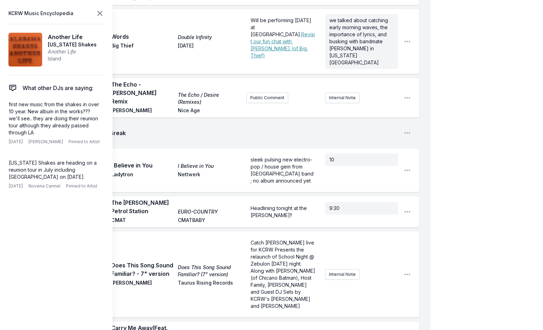
click at [99, 13] on icon at bounding box center [100, 13] width 8 height 8
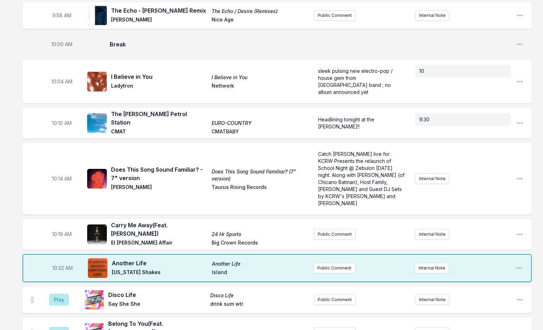
scroll to position [853, 0]
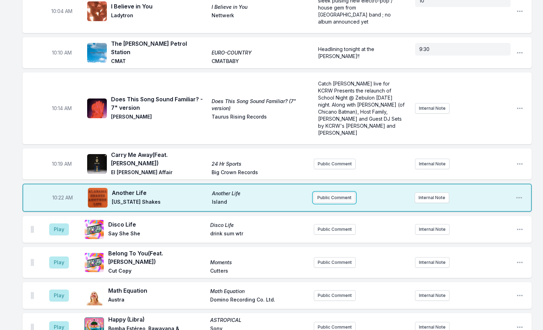
click at [323, 192] on button "Public Comment" at bounding box center [335, 197] width 42 height 11
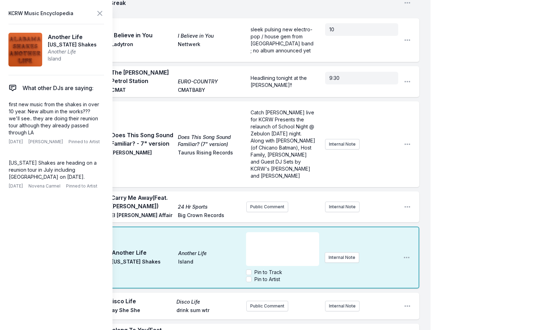
scroll to position [959, 0]
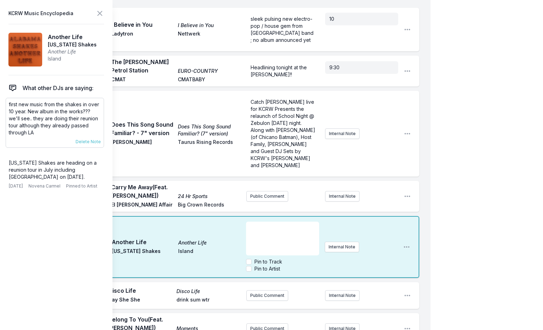
click at [33, 114] on p "first new music from the shakes in over 10 year. New album in the works??? we'l…" at bounding box center [55, 118] width 92 height 35
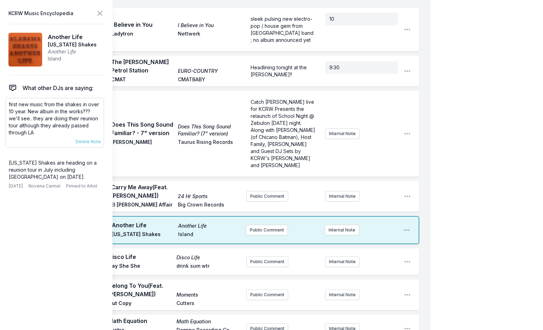
click at [33, 114] on p "first new music from the shakes in over 10 year. New album in the works??? we'l…" at bounding box center [55, 118] width 92 height 35
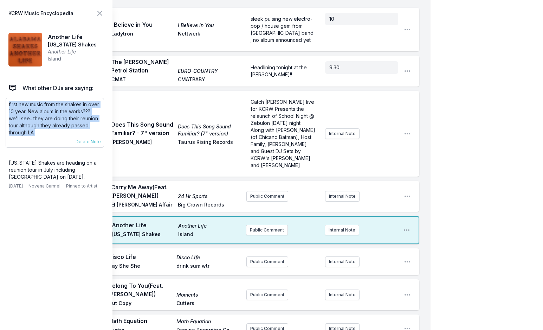
click at [33, 114] on p "first new music from the shakes in over 10 year. New album in the works??? we'l…" at bounding box center [55, 118] width 92 height 35
copy div "first new music from the shakes in over 10 year. New album in the works??? we'l…"
click at [264, 225] on button "Public Comment" at bounding box center [267, 230] width 42 height 11
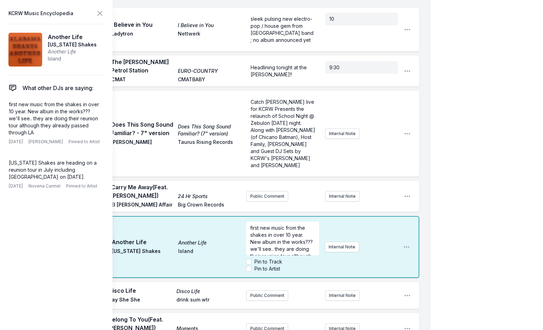
scroll to position [42, 0]
click at [101, 12] on icon at bounding box center [100, 13] width 8 height 8
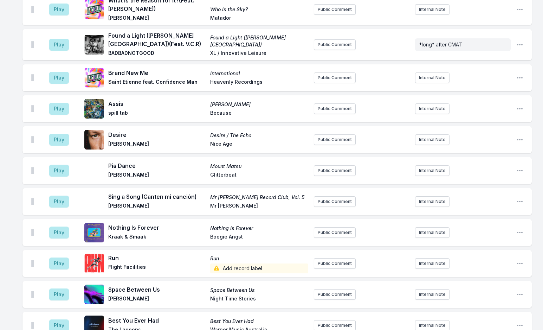
scroll to position [1310, 0]
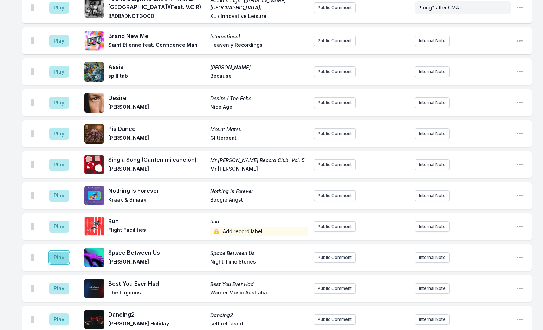
click at [58, 251] on button "Play" at bounding box center [59, 257] width 20 height 12
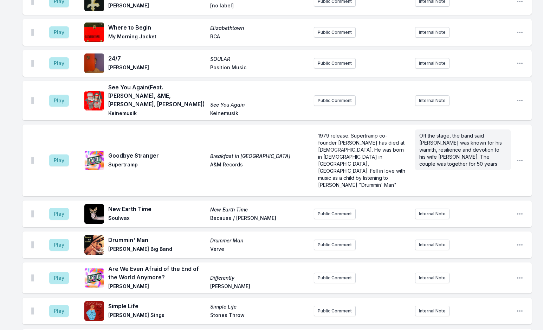
scroll to position [2536, 0]
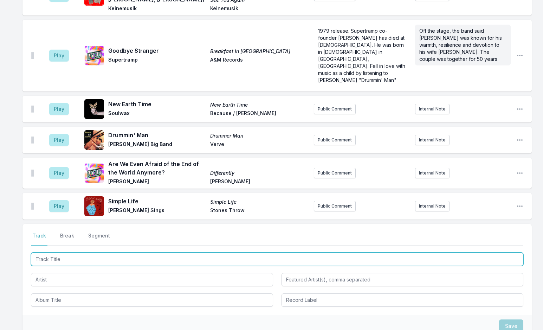
click at [148, 252] on input "Track Title" at bounding box center [277, 258] width 493 height 13
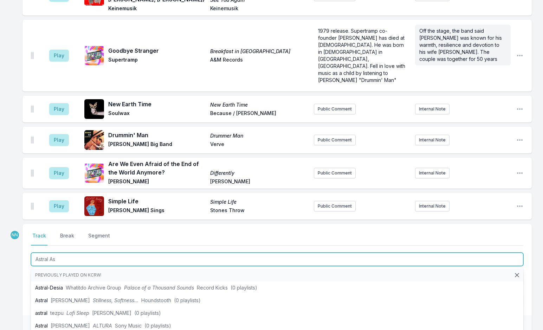
type input "Astral Asc"
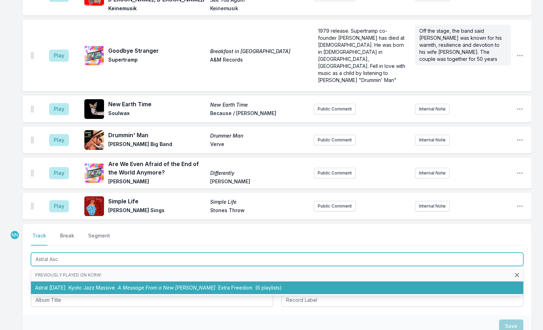
click at [110, 284] on span "Kyoto Jazz Massive" at bounding box center [92, 287] width 46 height 6
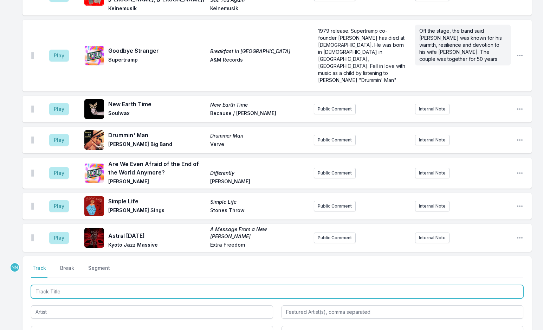
scroll to position [2567, 0]
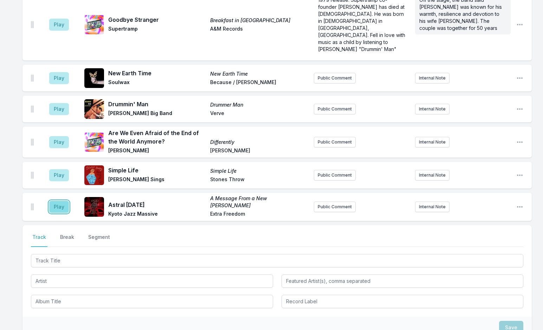
click at [61, 201] on button "Play" at bounding box center [59, 207] width 20 height 12
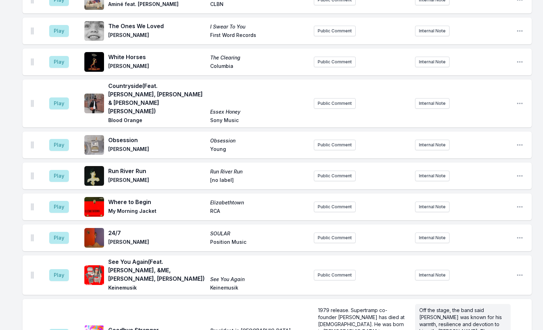
scroll to position [2321, 0]
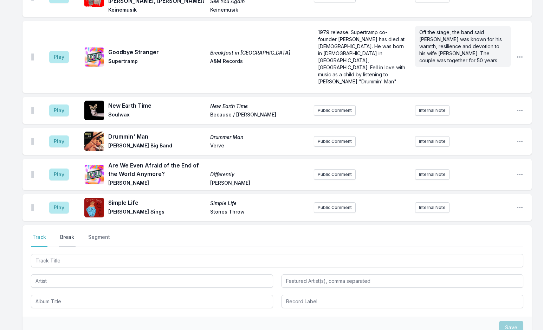
click at [69, 233] on button "Break" at bounding box center [67, 239] width 17 height 13
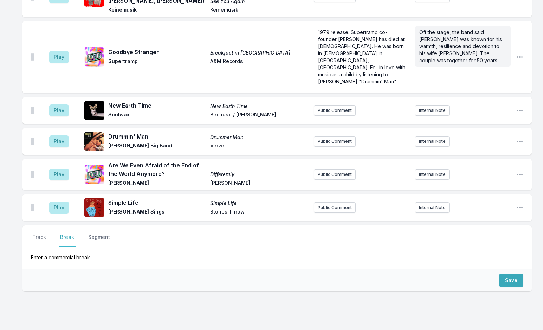
scroll to position [2520, 0]
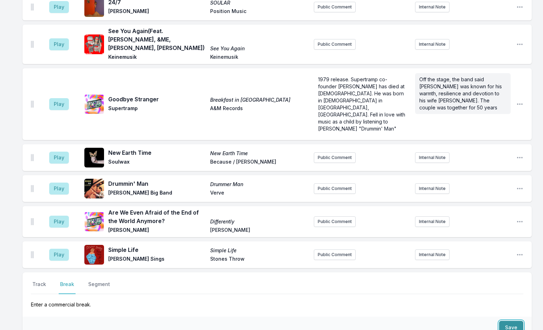
click at [513, 321] on button "Save" at bounding box center [511, 327] width 24 height 13
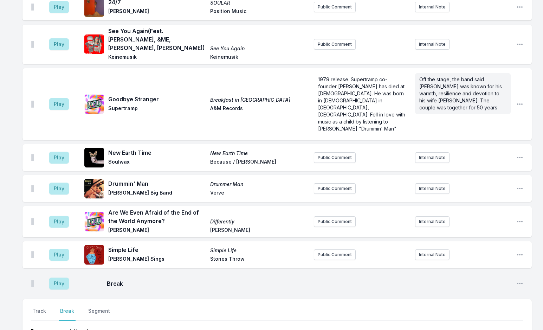
scroll to position [2547, 0]
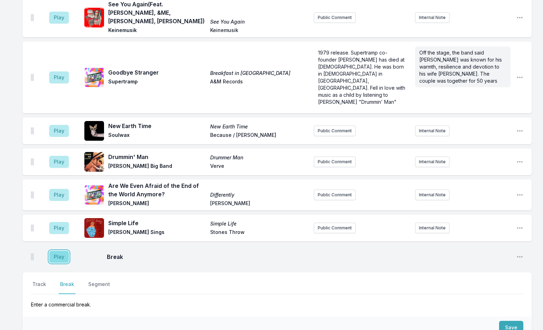
click at [63, 251] on button "Play" at bounding box center [59, 257] width 20 height 12
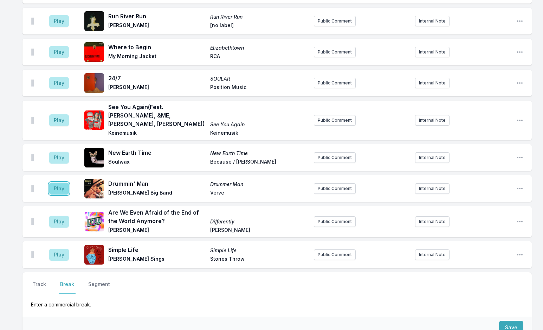
click at [59, 183] on button "Play" at bounding box center [59, 189] width 20 height 12
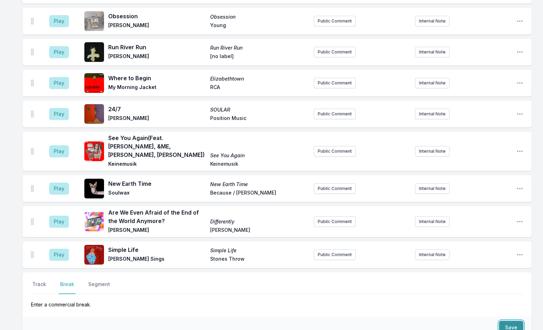
click at [512, 321] on button "Save" at bounding box center [511, 327] width 24 height 13
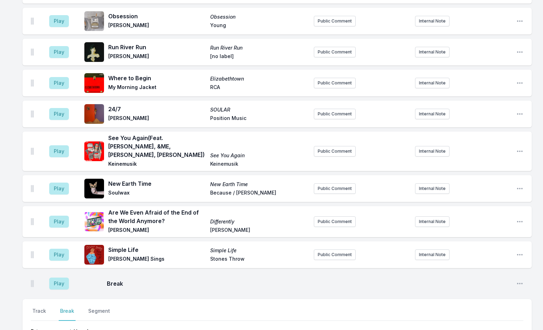
scroll to position [2573, 0]
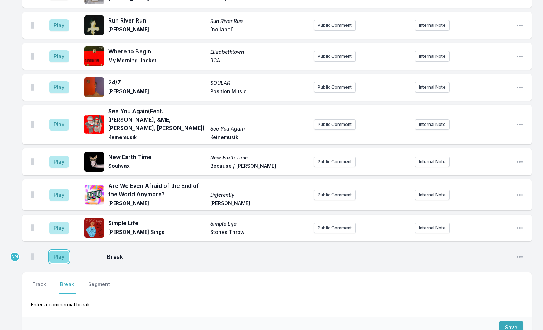
click at [61, 251] on button "Play" at bounding box center [59, 257] width 20 height 12
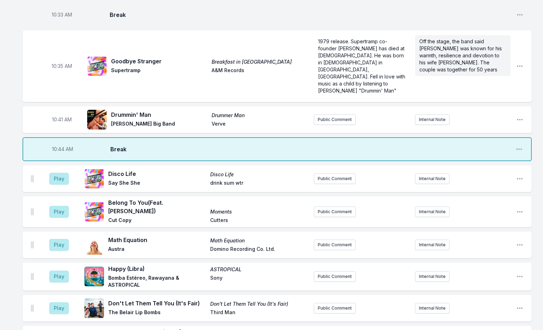
scroll to position [1167, 0]
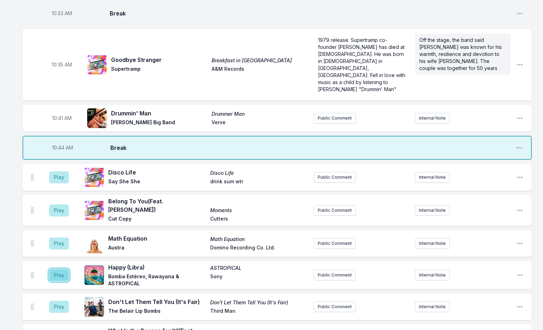
click at [59, 269] on button "Play" at bounding box center [59, 275] width 20 height 12
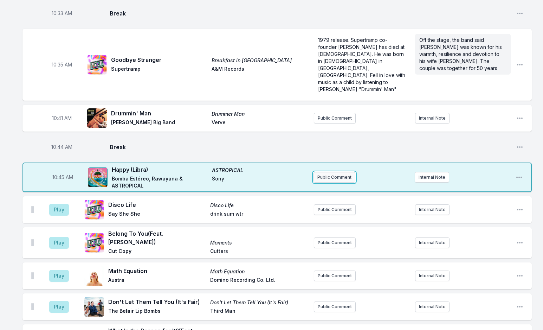
click at [334, 172] on button "Public Comment" at bounding box center [335, 177] width 42 height 11
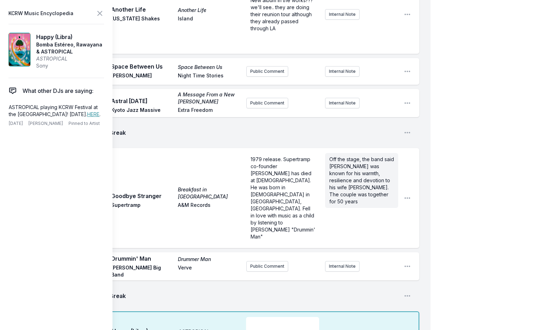
scroll to position [1237, 0]
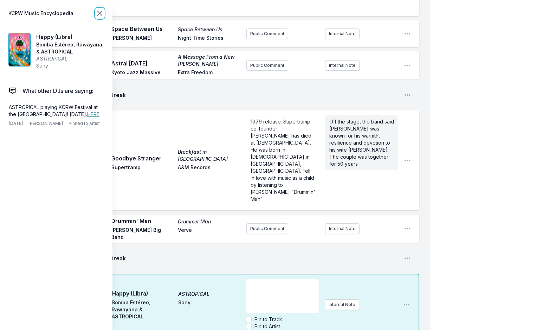
click at [100, 14] on icon at bounding box center [100, 13] width 4 height 4
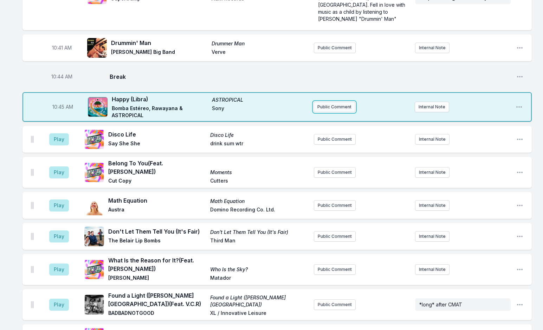
click at [329, 102] on button "Public Comment" at bounding box center [335, 107] width 42 height 11
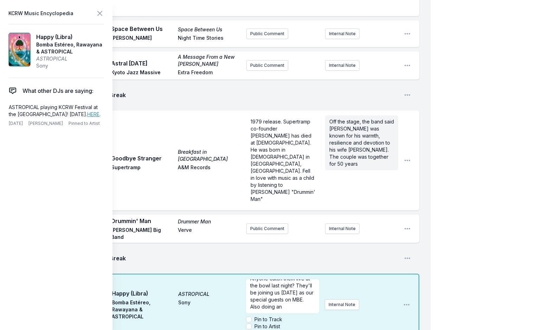
scroll to position [7, 0]
click at [103, 13] on icon at bounding box center [100, 13] width 8 height 8
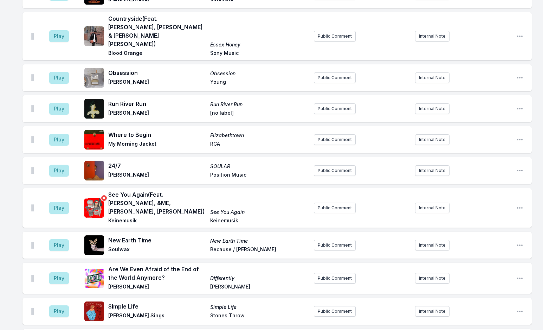
scroll to position [2538, 0]
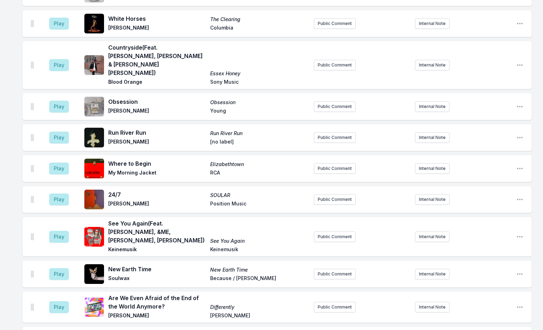
scroll to position [2608, 0]
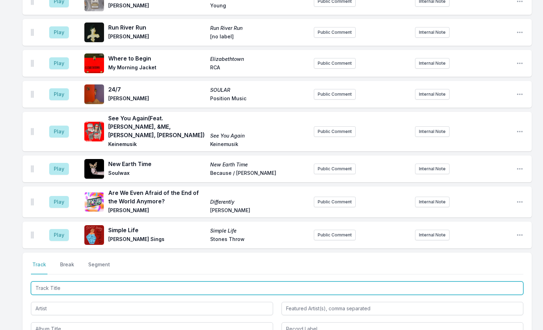
click at [73, 281] on input "Track Title" at bounding box center [277, 287] width 493 height 13
type input "Nueva"
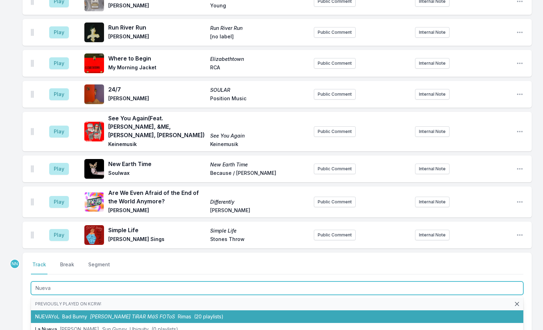
click at [76, 313] on span "Bad Bunny" at bounding box center [74, 316] width 25 height 6
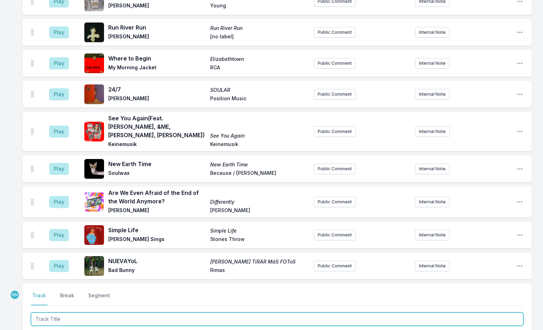
scroll to position [2639, 0]
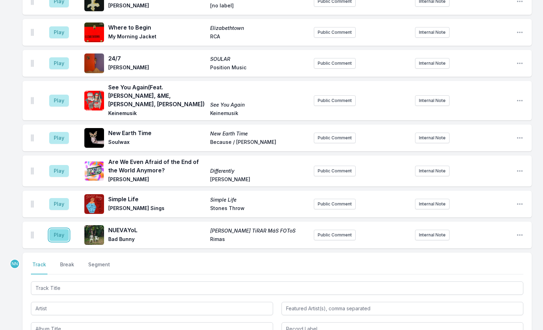
click at [60, 229] on button "Play" at bounding box center [59, 235] width 20 height 12
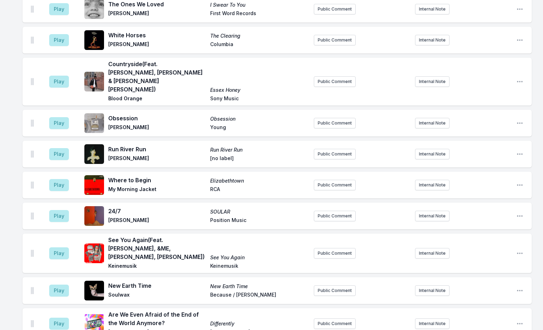
scroll to position [2604, 0]
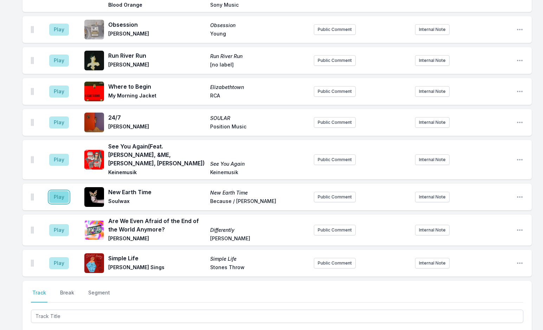
click at [56, 191] on button "Play" at bounding box center [59, 197] width 20 height 12
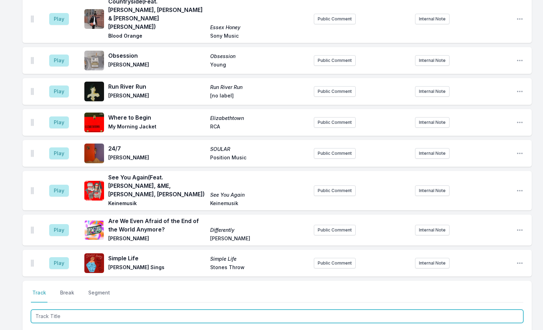
click at [107, 309] on input "Track Title" at bounding box center [277, 315] width 493 height 13
type input "B"
type input "COuntry"
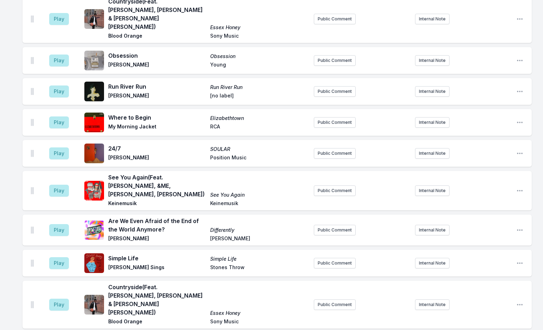
scroll to position [2639, 0]
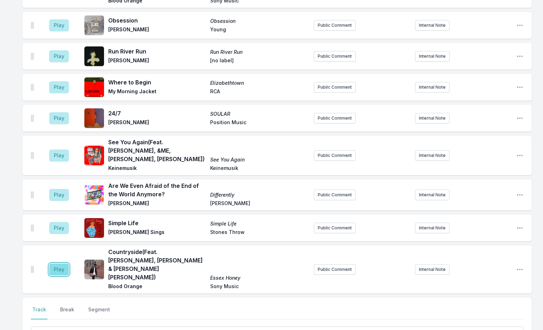
click at [63, 263] on button "Play" at bounding box center [59, 269] width 20 height 12
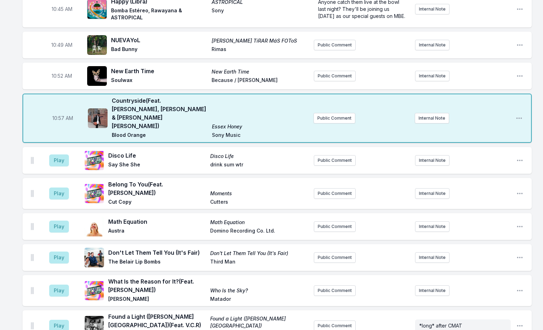
scroll to position [1373, 0]
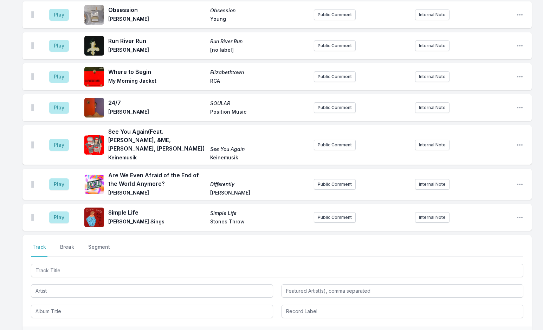
click at [72, 243] on button "Break" at bounding box center [67, 249] width 17 height 13
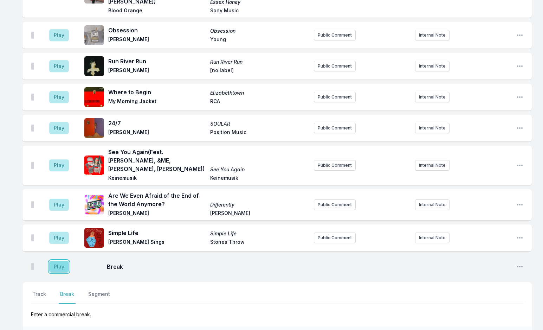
click at [58, 261] on button "Play" at bounding box center [59, 267] width 20 height 12
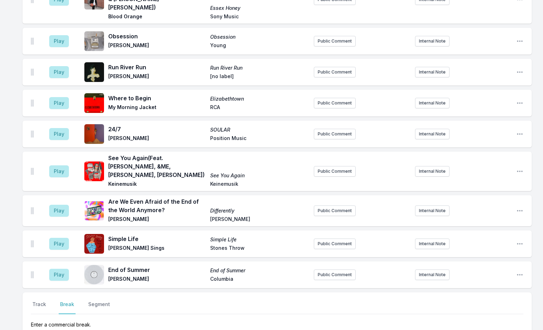
scroll to position [2713, 0]
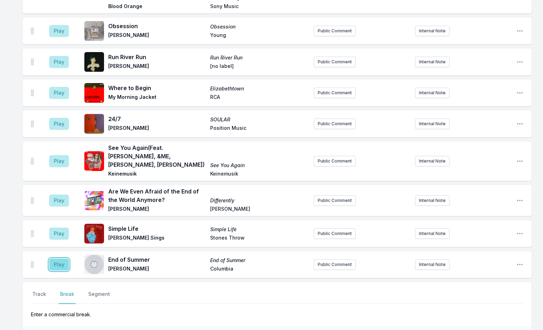
click at [58, 258] on button "Play" at bounding box center [59, 264] width 20 height 12
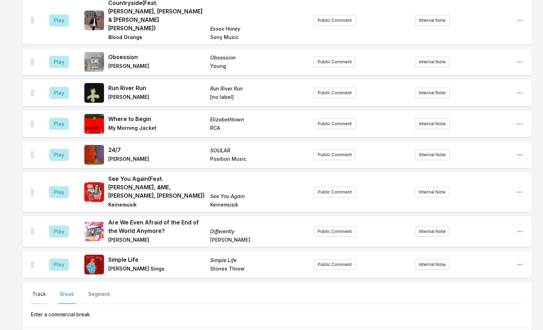
click at [40, 290] on button "Track" at bounding box center [39, 296] width 17 height 13
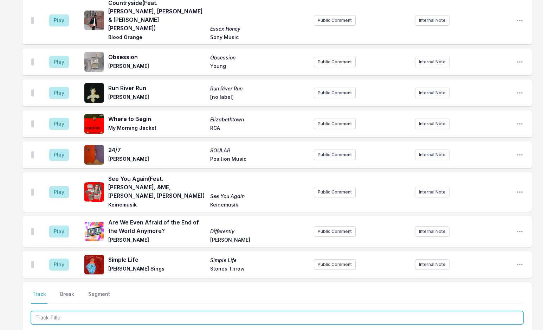
click at [78, 311] on input "Track Title" at bounding box center [277, 317] width 493 height 13
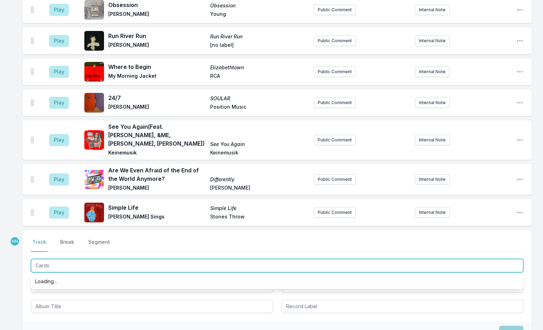
scroll to position [2677, 0]
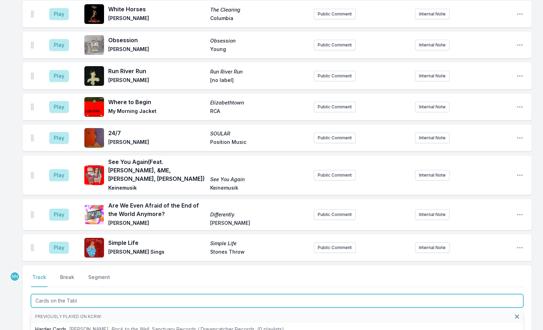
type input "Cards on the Table"
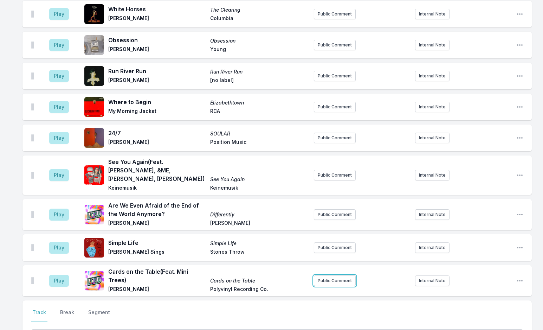
drag, startPoint x: 335, startPoint y: 210, endPoint x: 329, endPoint y: 214, distance: 7.0
click at [335, 275] on button "Public Comment" at bounding box center [335, 280] width 42 height 11
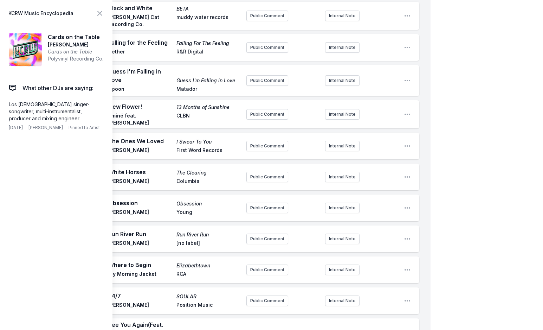
scroll to position [2911, 0]
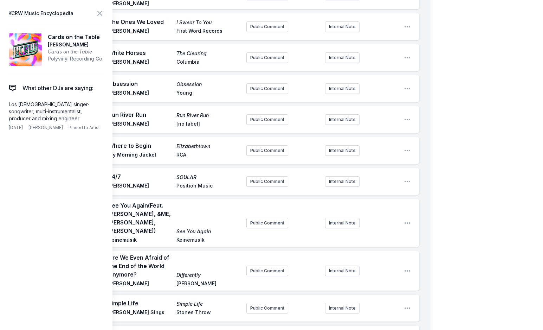
drag, startPoint x: 293, startPoint y: 201, endPoint x: 205, endPoint y: 198, distance: 87.6
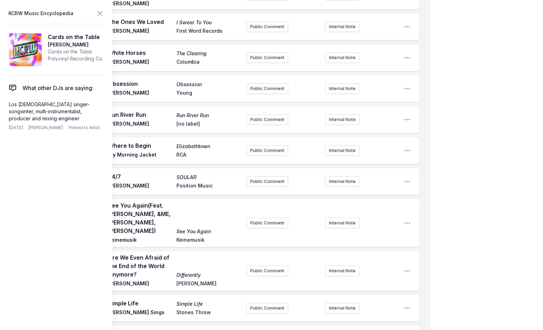
drag, startPoint x: 293, startPoint y: 199, endPoint x: 222, endPoint y: 202, distance: 70.7
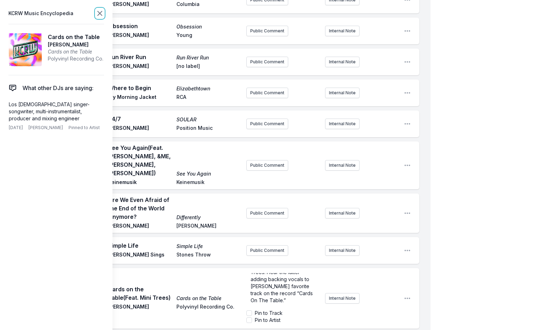
click at [100, 11] on icon at bounding box center [100, 13] width 8 height 8
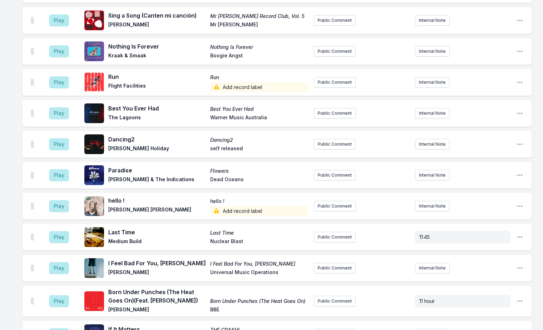
scroll to position [2346, 0]
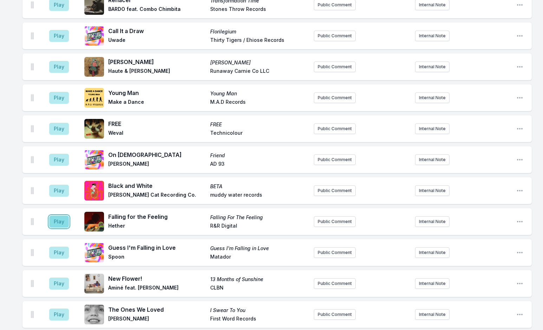
click at [58, 216] on button "Play" at bounding box center [59, 222] width 20 height 12
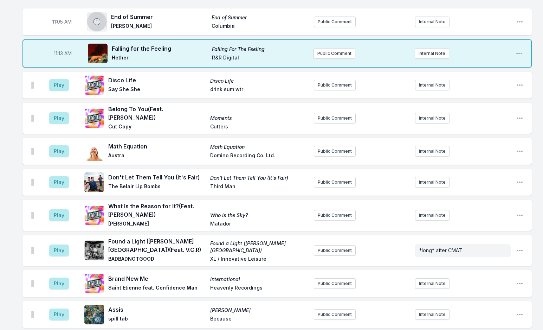
scroll to position [1807, 0]
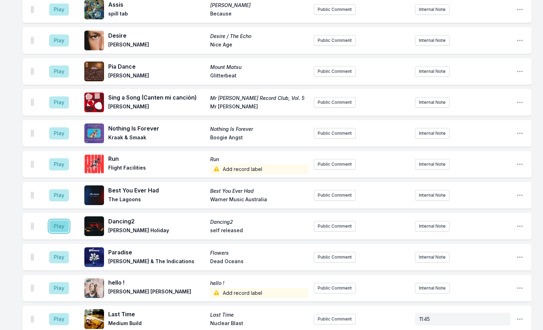
click at [63, 220] on button "Play" at bounding box center [59, 226] width 20 height 12
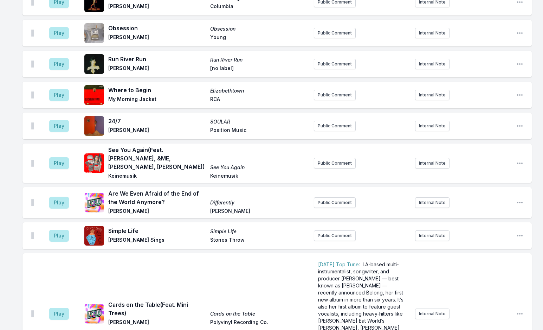
scroll to position [2792, 0]
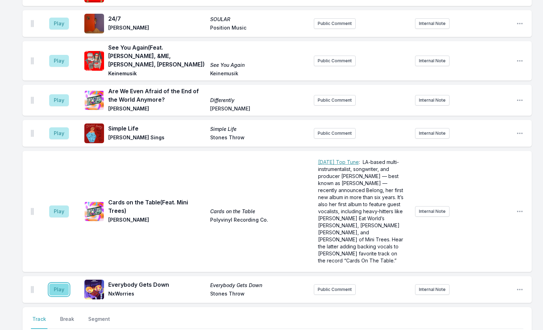
click at [61, 283] on button "Play" at bounding box center [59, 289] width 20 height 12
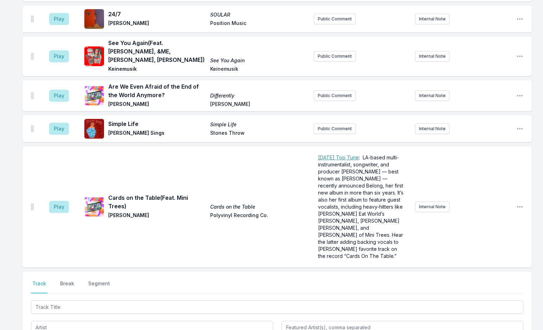
scroll to position [2827, 0]
click at [101, 299] on div at bounding box center [277, 327] width 493 height 56
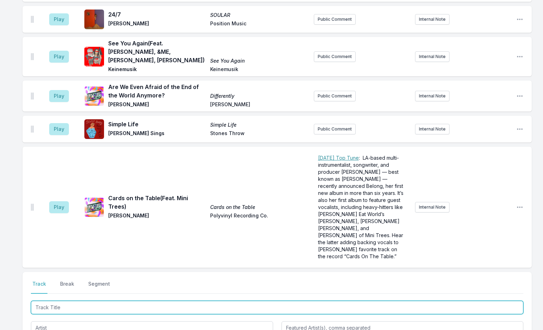
click at [104, 301] on input "Track Title" at bounding box center [277, 307] width 493 height 13
type input "All I nee"
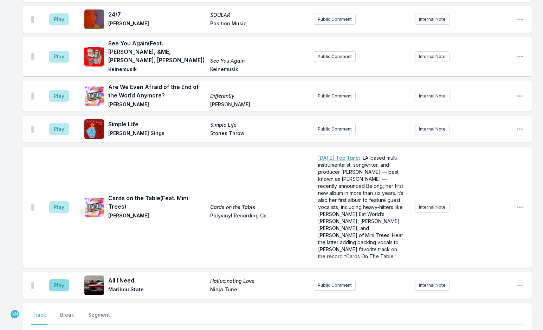
scroll to position [2858, 0]
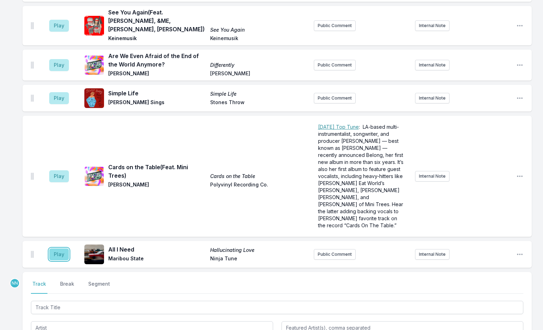
click at [59, 248] on button "Play" at bounding box center [59, 254] width 20 height 12
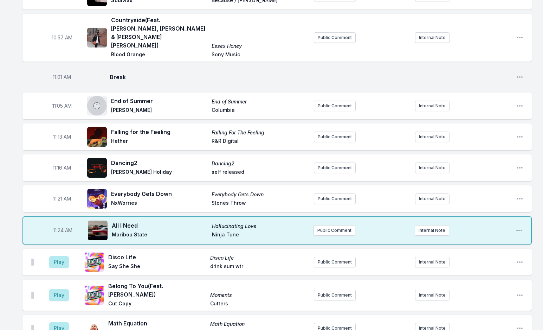
scroll to position [1346, 0]
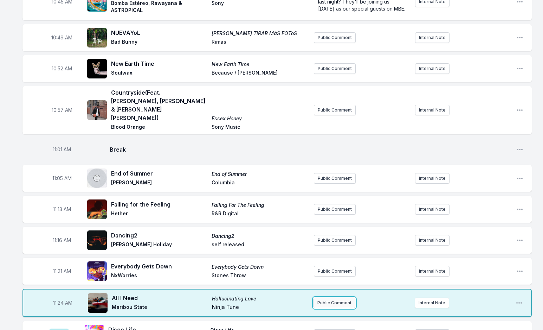
click at [335, 297] on button "Public Comment" at bounding box center [335, 302] width 42 height 11
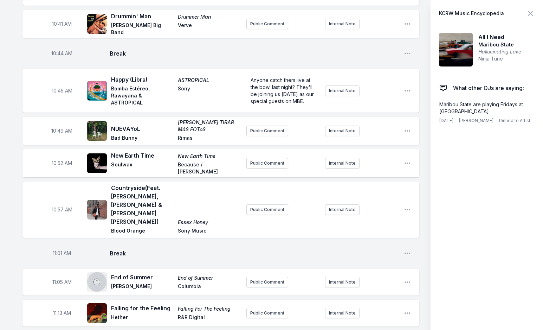
scroll to position [1451, 0]
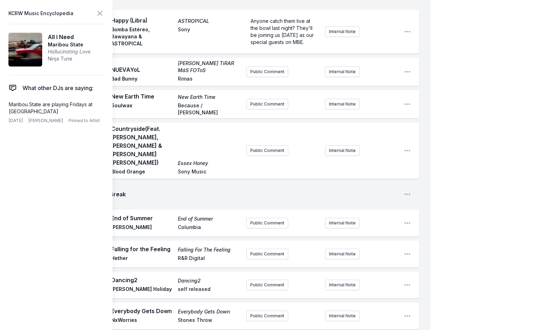
scroll to position [0, 0]
drag, startPoint x: 342, startPoint y: 260, endPoint x: 366, endPoint y: 290, distance: 39.0
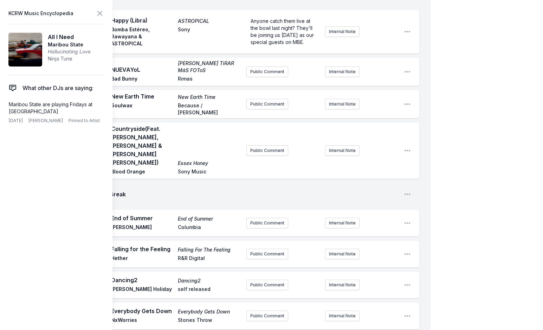
drag, startPoint x: 370, startPoint y: 274, endPoint x: 315, endPoint y: 233, distance: 69.1
drag, startPoint x: 310, startPoint y: 257, endPoint x: 281, endPoint y: 257, distance: 29.2
drag, startPoint x: 277, startPoint y: 257, endPoint x: 314, endPoint y: 256, distance: 36.2
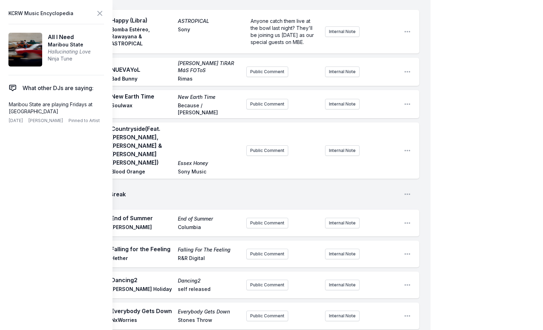
drag, startPoint x: 250, startPoint y: 256, endPoint x: 322, endPoint y: 257, distance: 72.4
drag, startPoint x: 294, startPoint y: 252, endPoint x: 230, endPoint y: 252, distance: 64.4
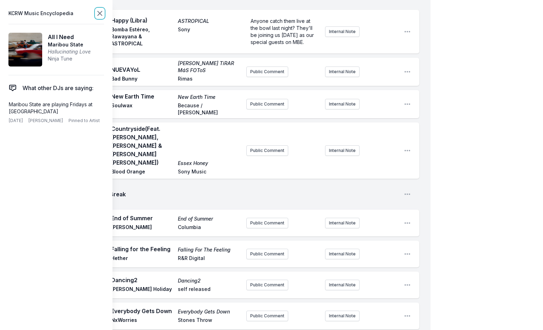
click at [101, 14] on icon at bounding box center [100, 13] width 8 height 8
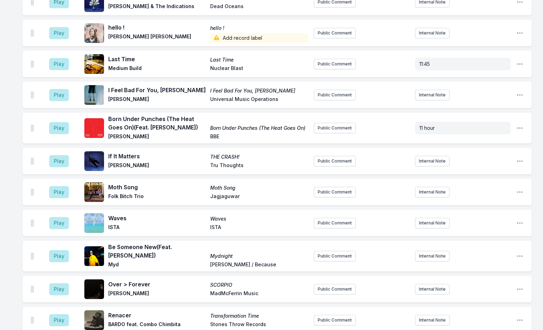
scroll to position [2924, 0]
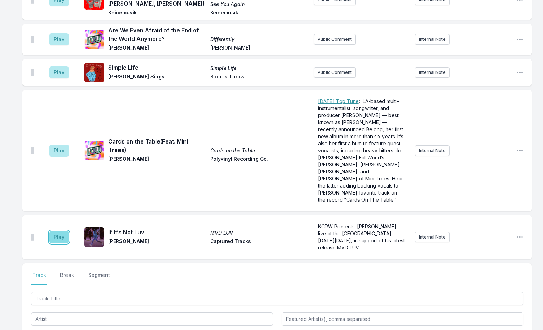
click at [57, 231] on button "Play" at bounding box center [59, 237] width 20 height 12
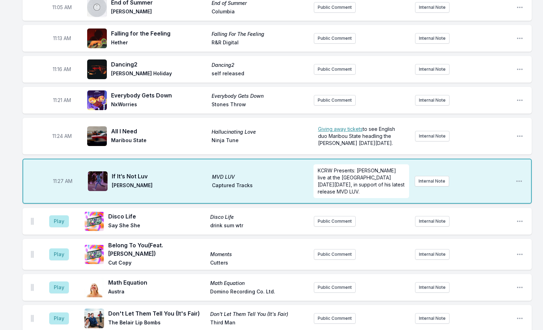
scroll to position [1447, 0]
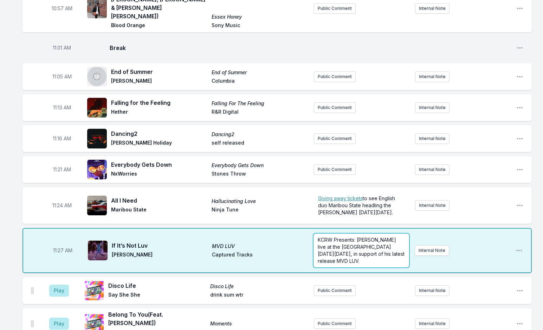
click at [362, 236] on p "KCRW Presents: [PERSON_NAME] live at the [GEOGRAPHIC_DATA] [DATE][DATE], in sup…" at bounding box center [361, 250] width 87 height 28
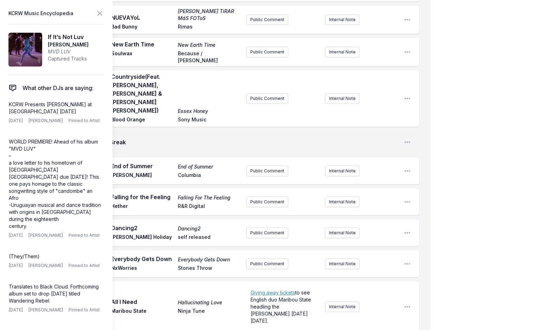
scroll to position [0, 0]
click at [99, 12] on icon at bounding box center [100, 13] width 8 height 8
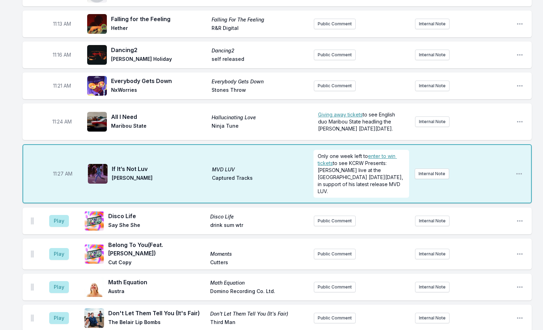
scroll to position [1518, 0]
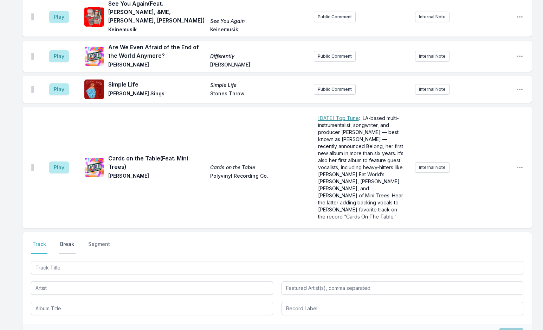
click at [73, 241] on button "Break" at bounding box center [67, 247] width 17 height 13
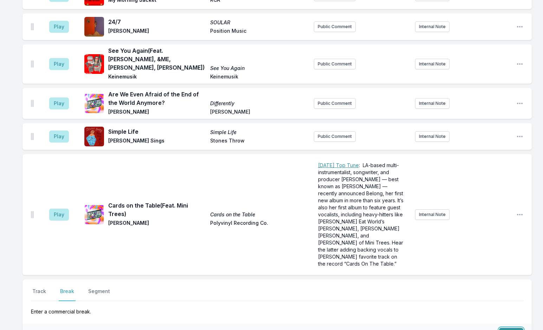
click at [507, 328] on button "Save" at bounding box center [511, 334] width 24 height 13
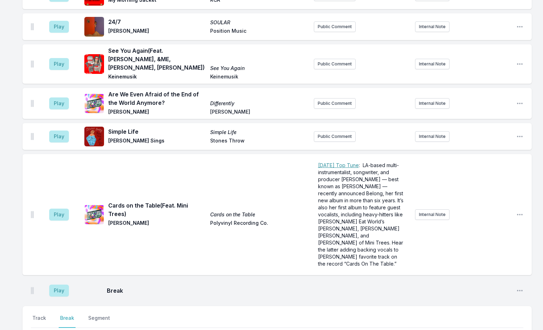
scroll to position [2949, 0]
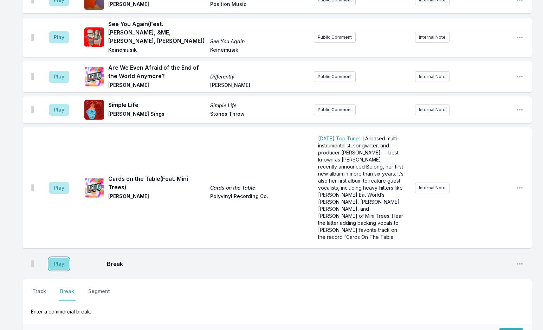
click at [62, 258] on button "Play" at bounding box center [59, 264] width 20 height 12
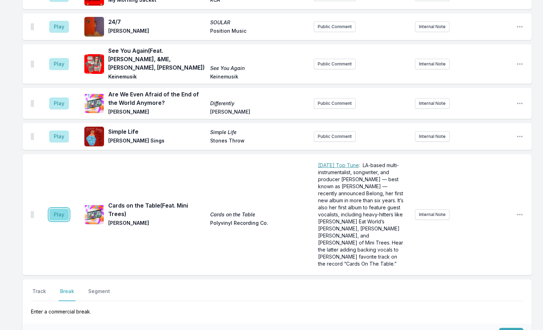
click at [57, 209] on button "Play" at bounding box center [59, 215] width 20 height 12
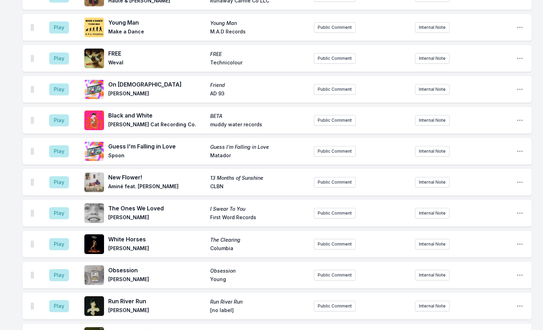
scroll to position [2738, 0]
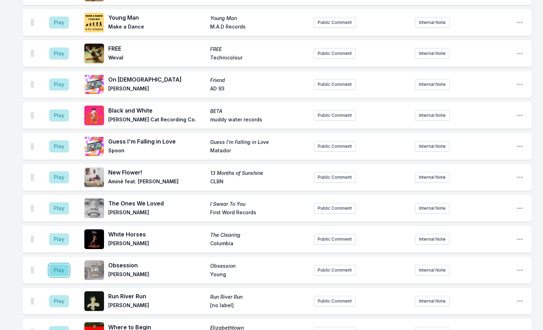
click at [63, 264] on button "Play" at bounding box center [59, 270] width 20 height 12
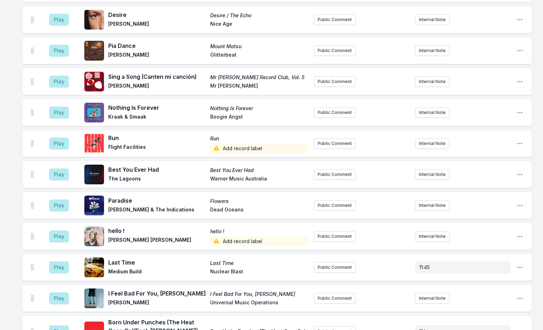
scroll to position [2592, 0]
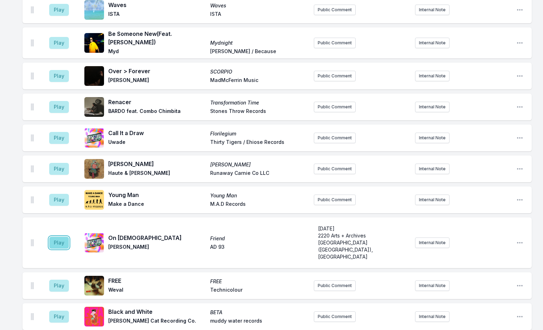
click at [57, 237] on button "Play" at bounding box center [59, 243] width 20 height 12
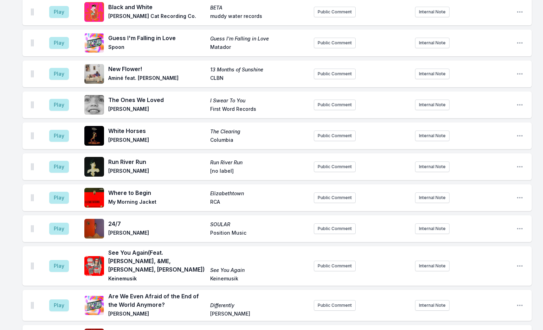
scroll to position [2959, 0]
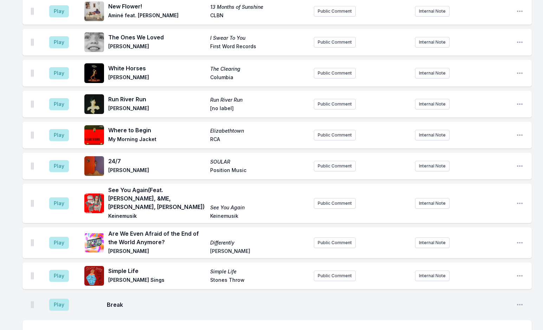
scroll to position [2985, 0]
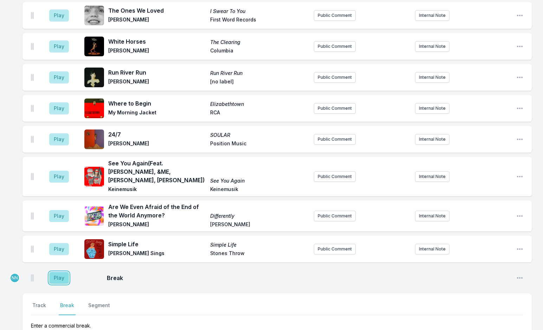
click at [64, 272] on button "Play" at bounding box center [59, 278] width 20 height 12
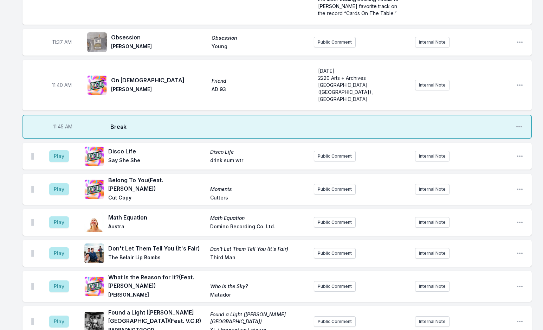
scroll to position [2407, 0]
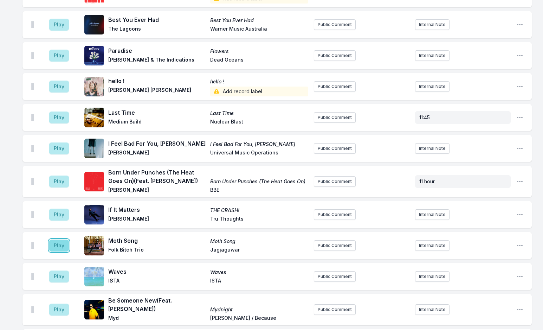
click at [61, 239] on button "Play" at bounding box center [59, 245] width 20 height 12
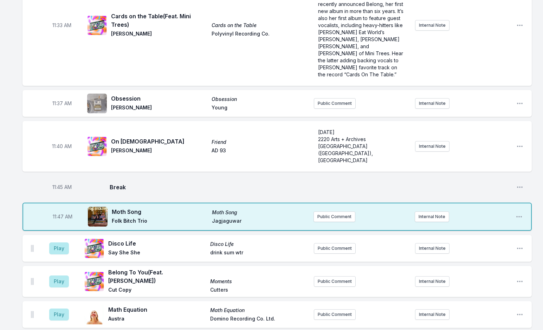
scroll to position [1703, 0]
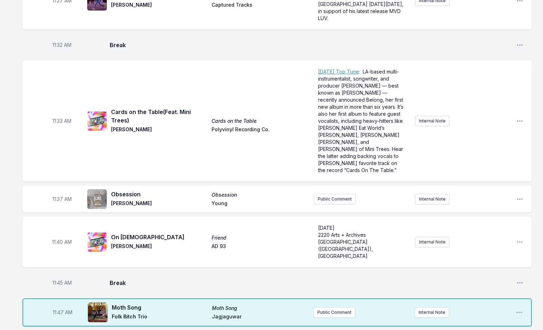
click at [434, 298] on div "11:47 AM Moth Song Moth Song Folk Bitch Trio Jagjaguwar Public Comment Internal…" at bounding box center [278, 312] width 510 height 28
click at [433, 307] on button "Internal Note" at bounding box center [432, 312] width 34 height 11
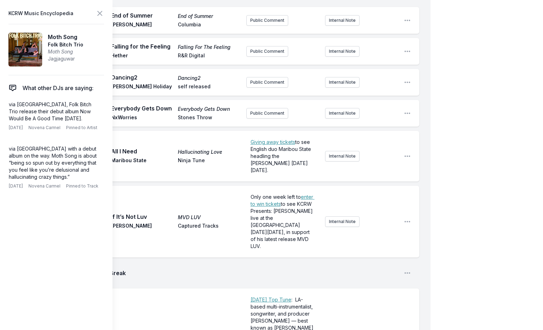
scroll to position [1980, 0]
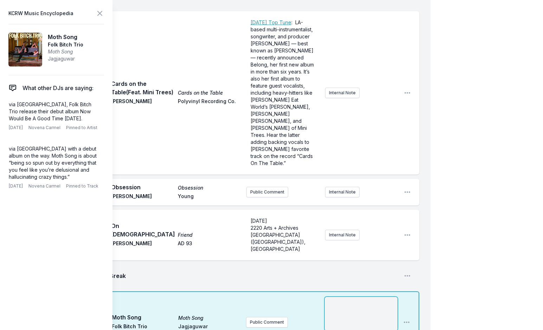
click at [333, 297] on div "﻿" at bounding box center [361, 314] width 73 height 34
click at [98, 13] on icon at bounding box center [100, 13] width 8 height 8
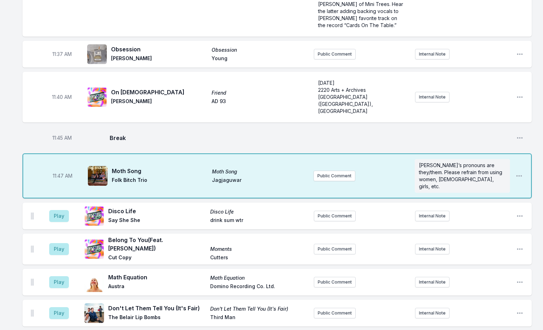
scroll to position [1840, 0]
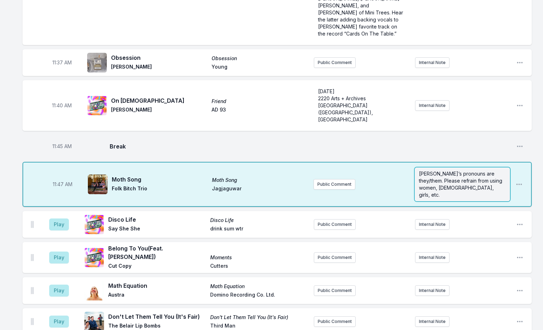
click at [434, 171] on span "[PERSON_NAME]’s pronouns are they/them. Please refrain from using women, [DEMOG…" at bounding box center [461, 184] width 85 height 27
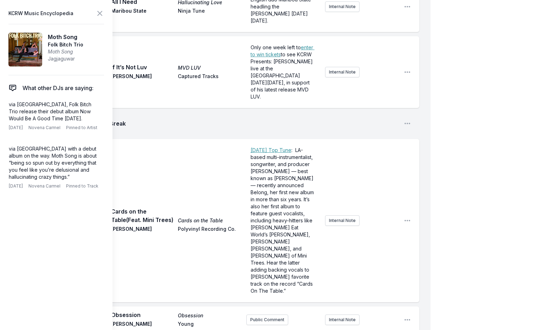
scroll to position [1875, 0]
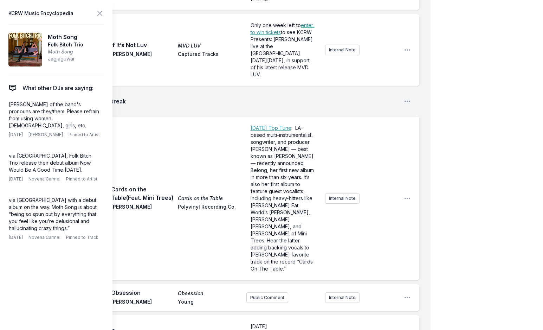
checkbox input "true"
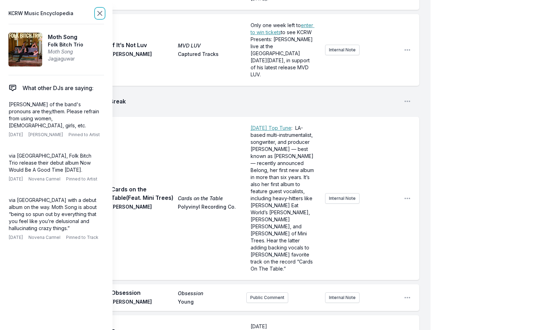
click at [101, 11] on icon at bounding box center [100, 13] width 8 height 8
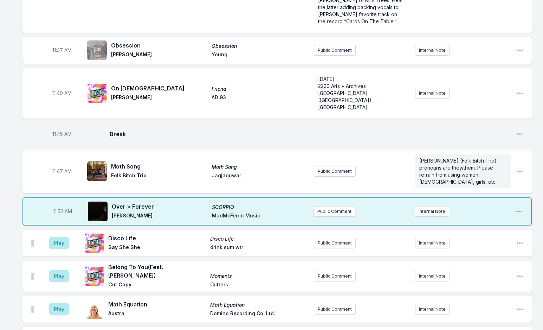
scroll to position [1839, 0]
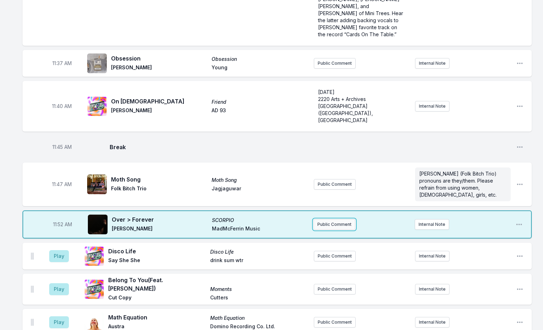
click at [341, 219] on button "Public Comment" at bounding box center [335, 224] width 42 height 11
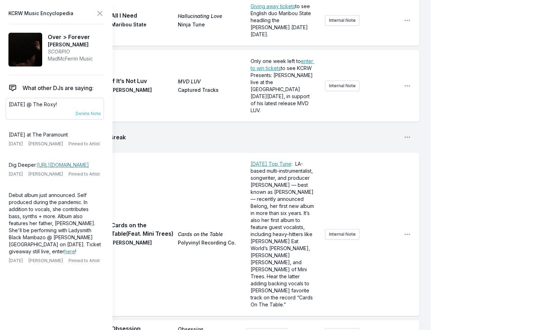
click at [37, 104] on p "[DATE] @ The Roxy!" at bounding box center [55, 104] width 92 height 7
copy div "[DATE] @ The Roxy! [DATE] Novena Carmel Pinned to Artist"
click at [98, 14] on icon at bounding box center [100, 13] width 8 height 8
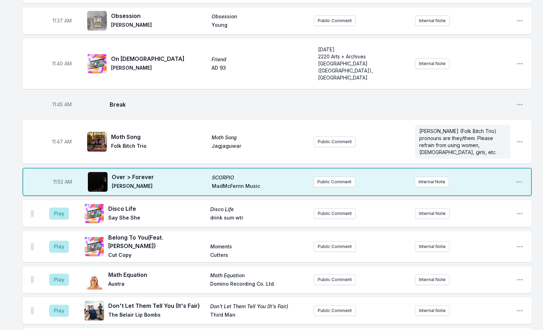
scroll to position [1909, 0]
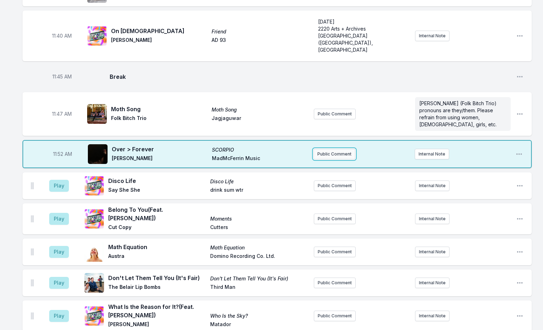
click at [332, 149] on button "Public Comment" at bounding box center [335, 154] width 42 height 11
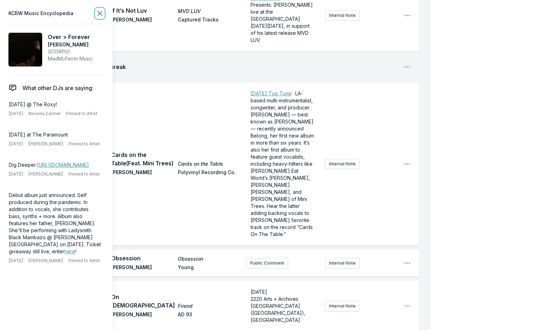
click at [101, 13] on icon at bounding box center [100, 13] width 8 height 8
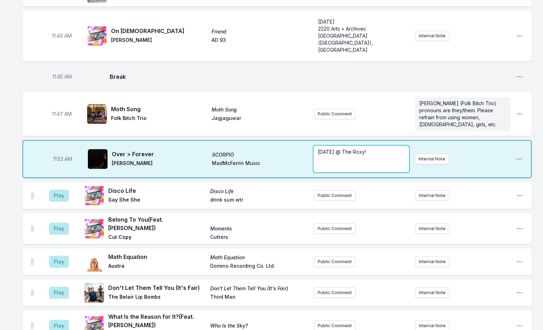
click at [376, 148] on p "[DATE] @ The Roxy!" at bounding box center [361, 151] width 87 height 7
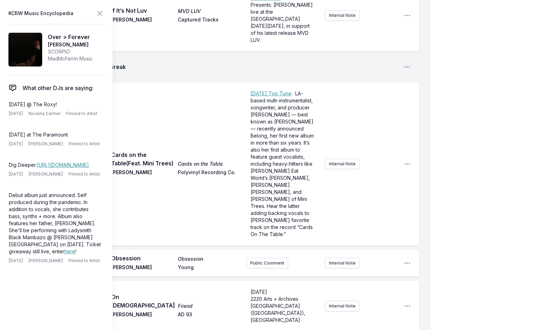
click at [102, 14] on icon at bounding box center [100, 13] width 8 height 8
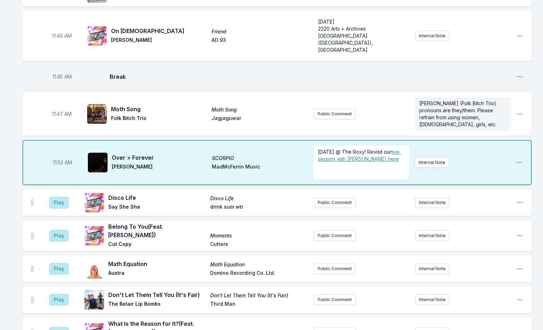
scroll to position [3057, 0]
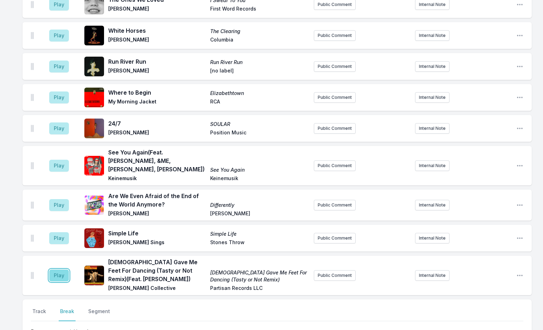
click at [64, 269] on button "Play" at bounding box center [59, 275] width 20 height 12
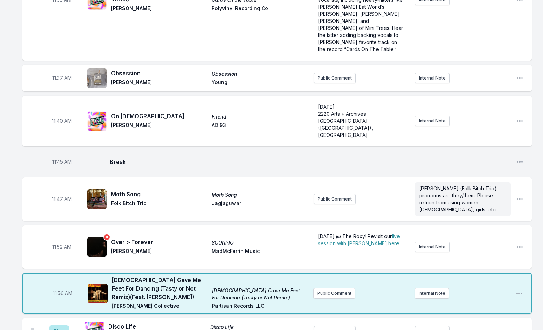
scroll to position [1826, 0]
